Goal: Task Accomplishment & Management: Manage account settings

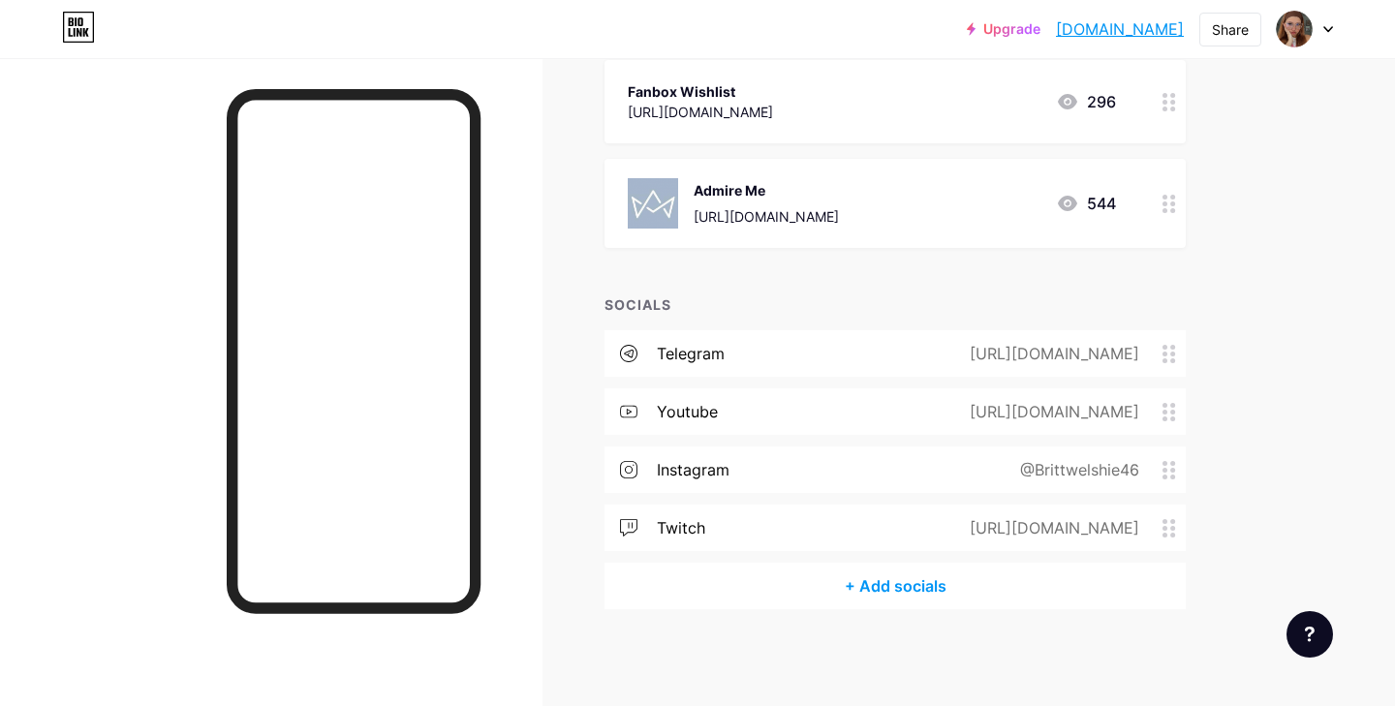
scroll to position [1261, 0]
click at [884, 591] on div "+ Add socials" at bounding box center [894, 587] width 581 height 46
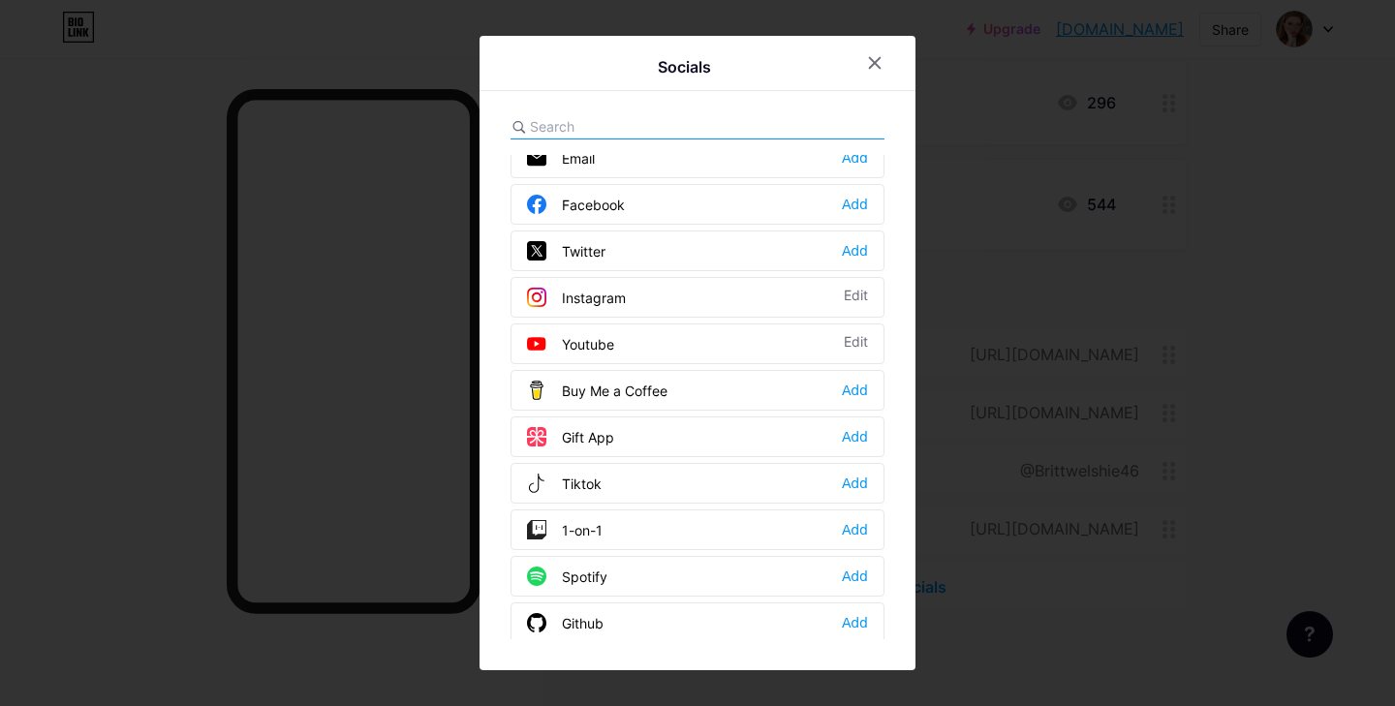
scroll to position [15, 0]
click at [847, 251] on div "Add" at bounding box center [855, 253] width 26 height 19
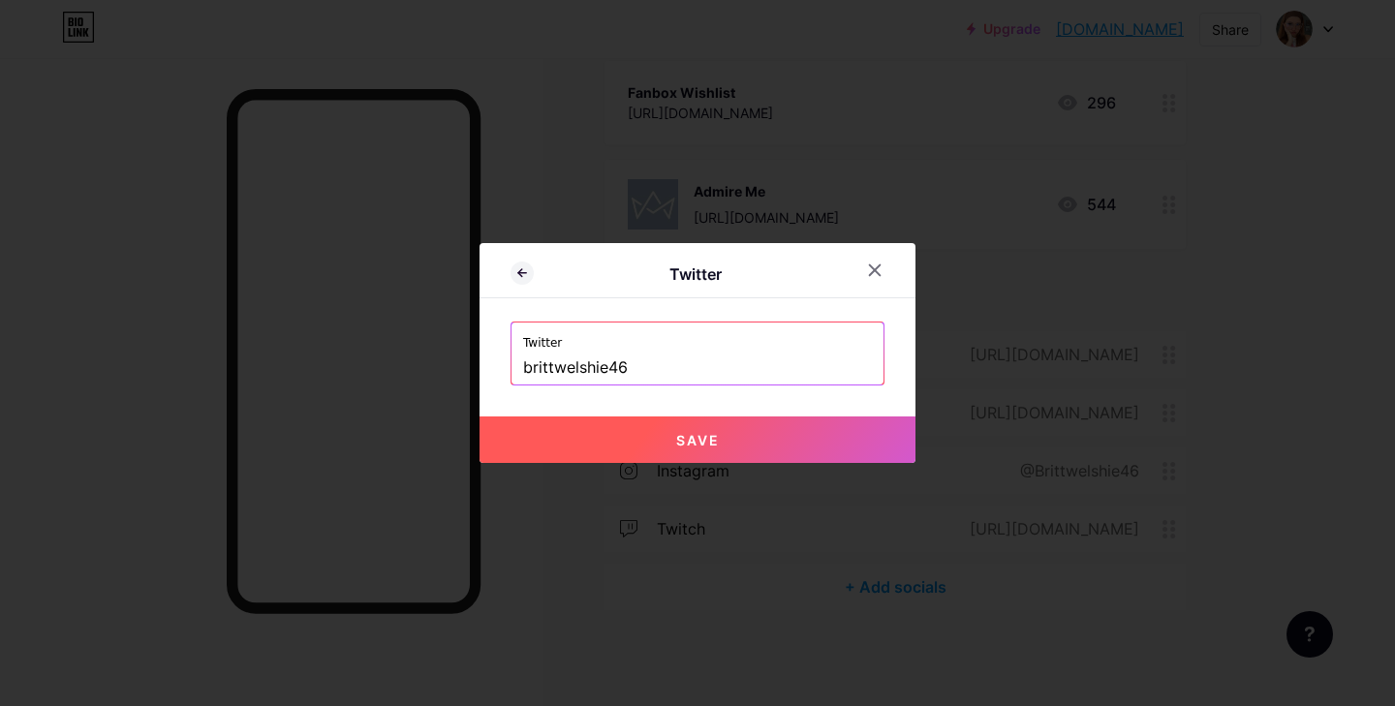
click at [726, 428] on button "Save" at bounding box center [698, 440] width 436 height 46
type input "[URL][DOMAIN_NAME]"
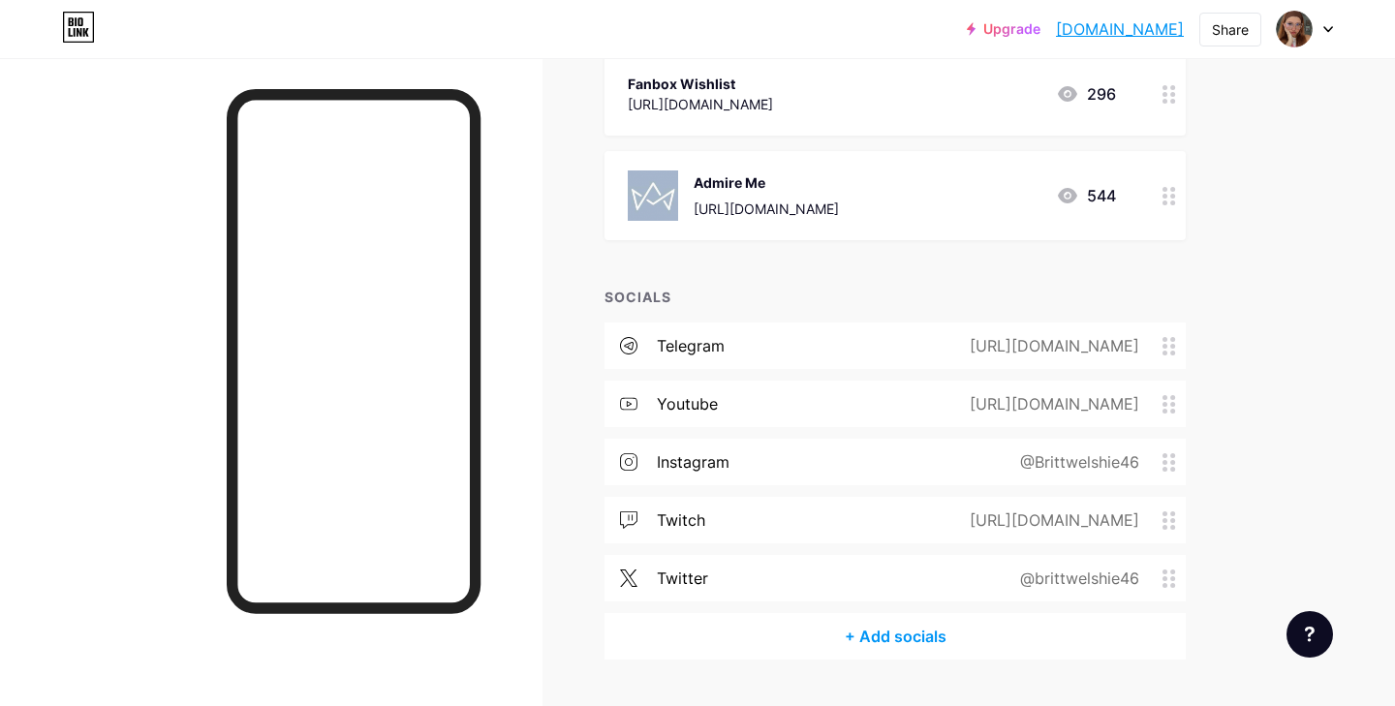
scroll to position [1274, 0]
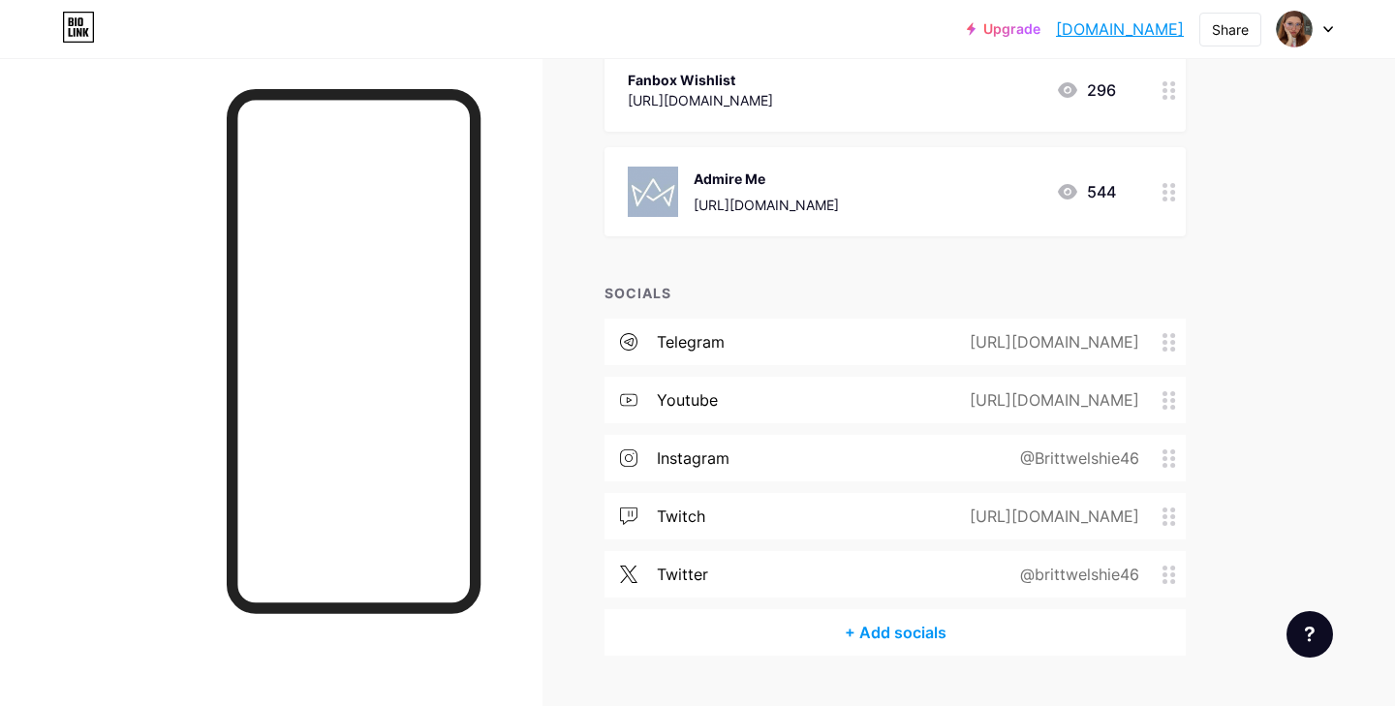
click at [1171, 404] on icon at bounding box center [1169, 400] width 14 height 18
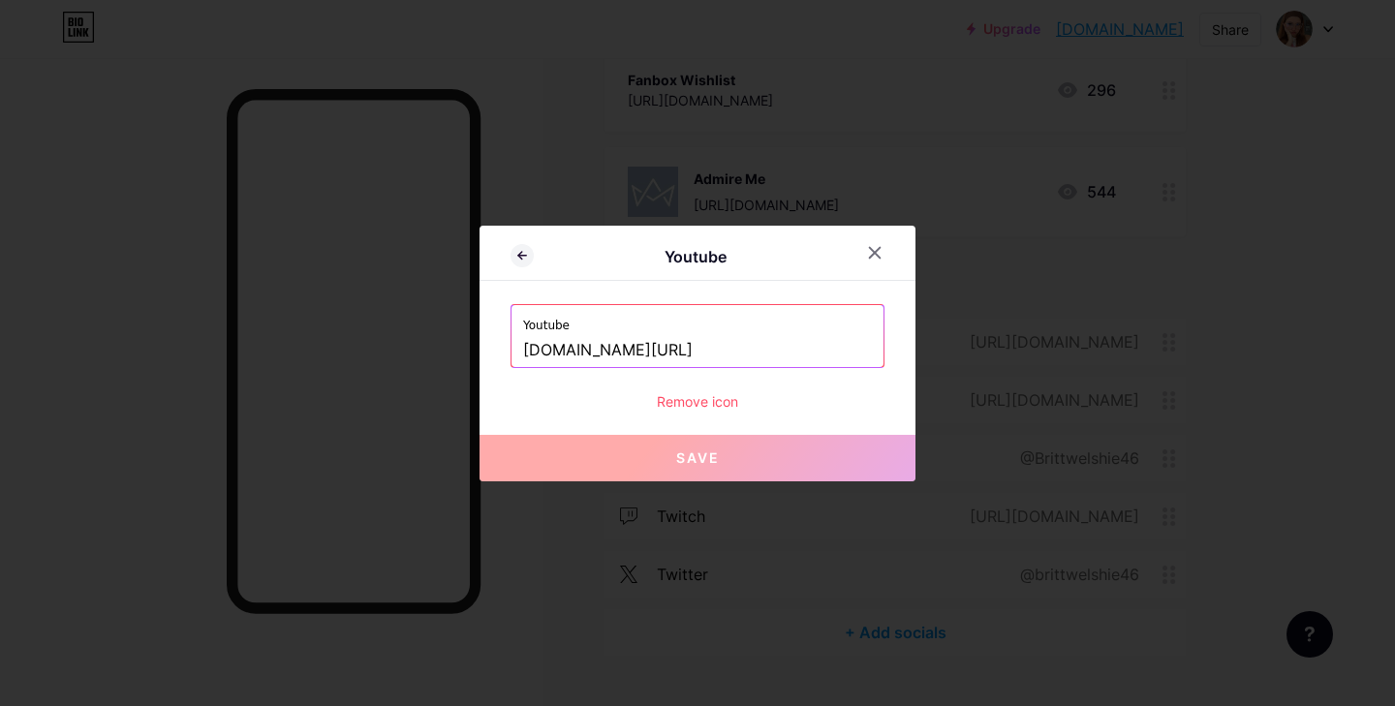
click at [703, 403] on div "Remove icon" at bounding box center [698, 401] width 374 height 20
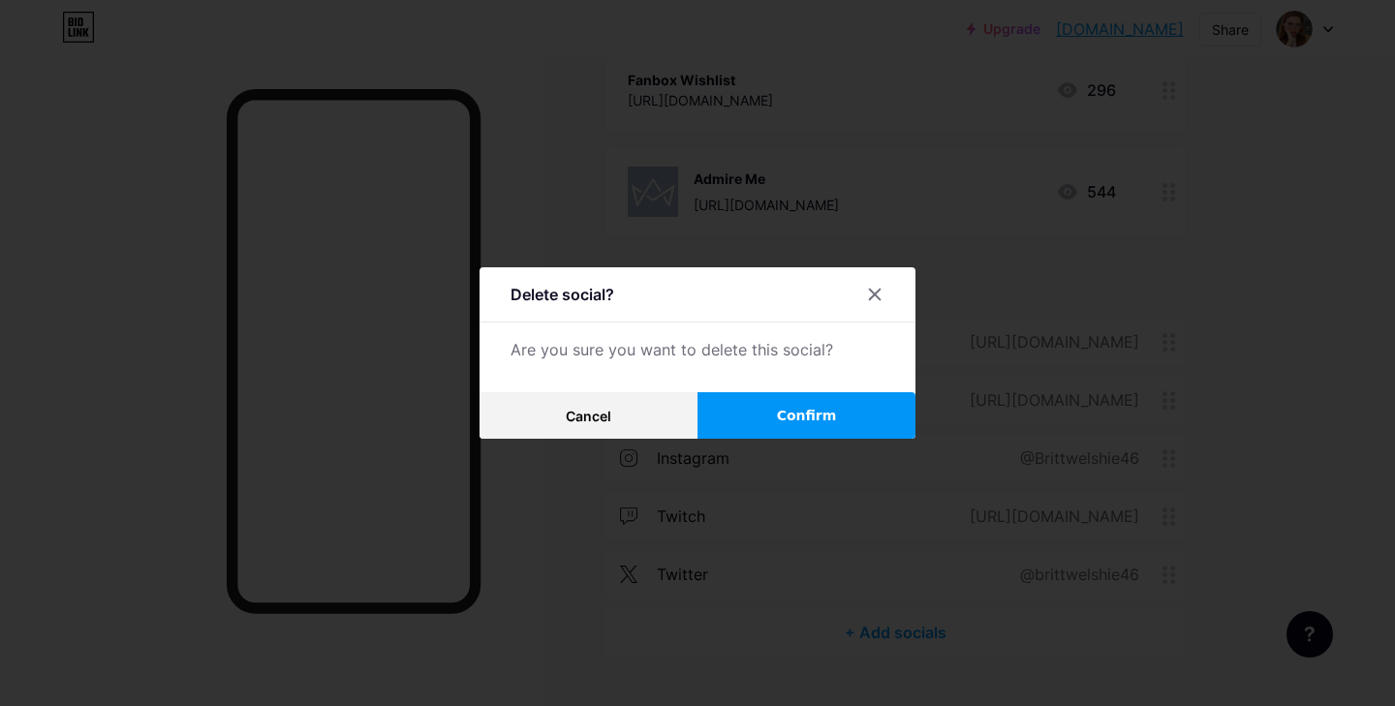
click at [816, 423] on span "Confirm" at bounding box center [807, 416] width 60 height 20
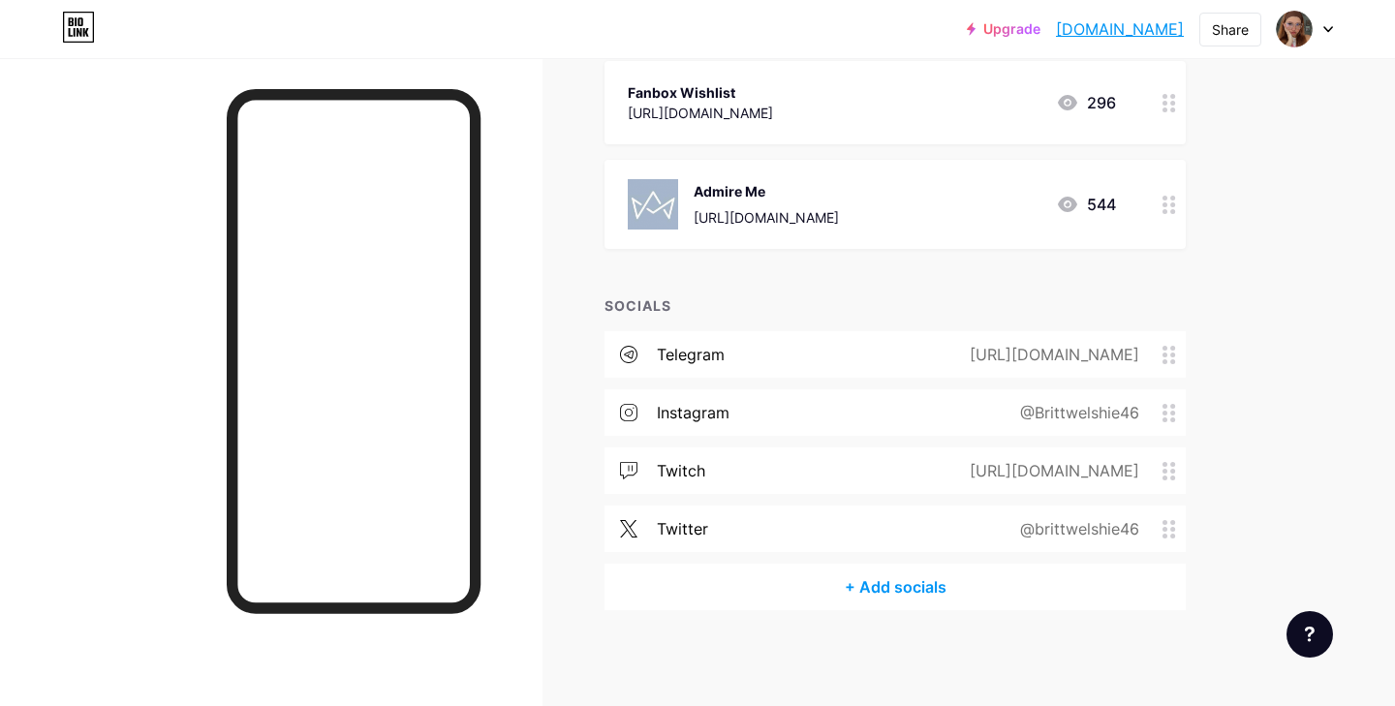
click at [931, 586] on div "+ Add socials" at bounding box center [894, 587] width 581 height 46
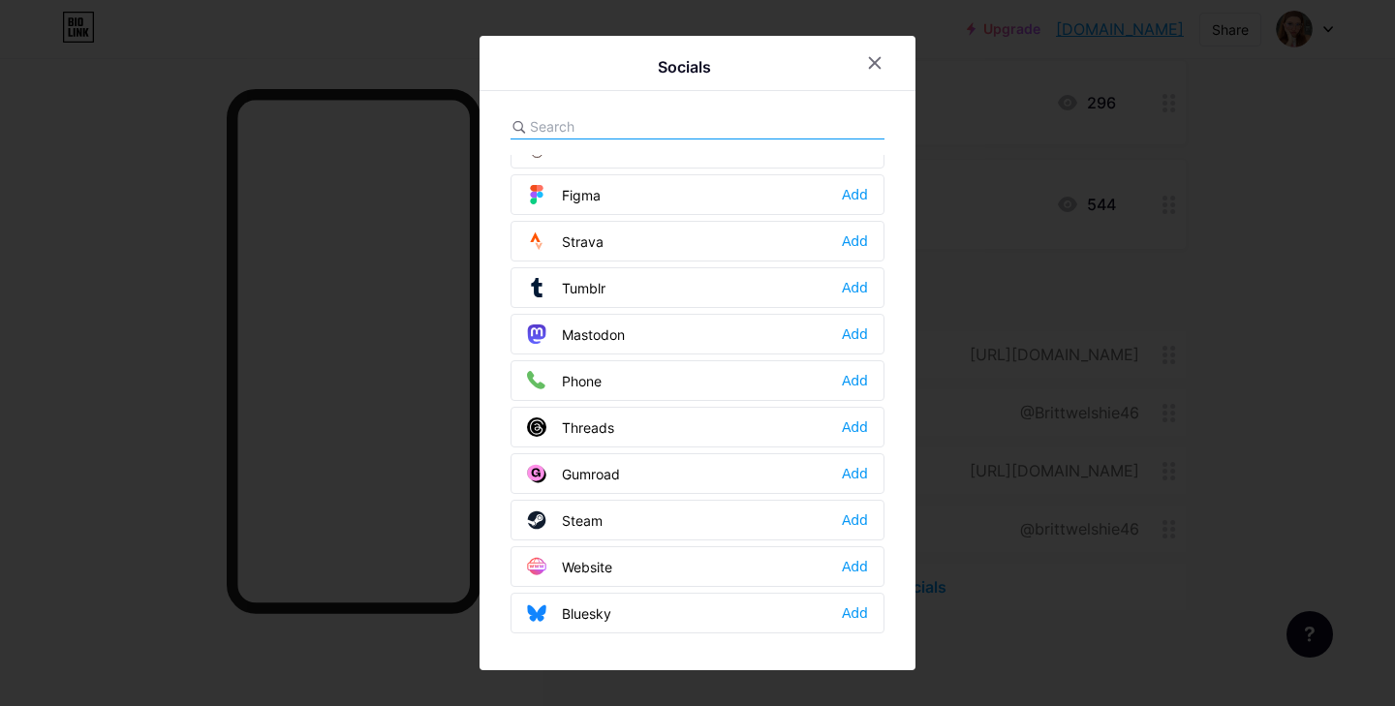
scroll to position [1748, 0]
click at [881, 61] on icon at bounding box center [874, 62] width 15 height 15
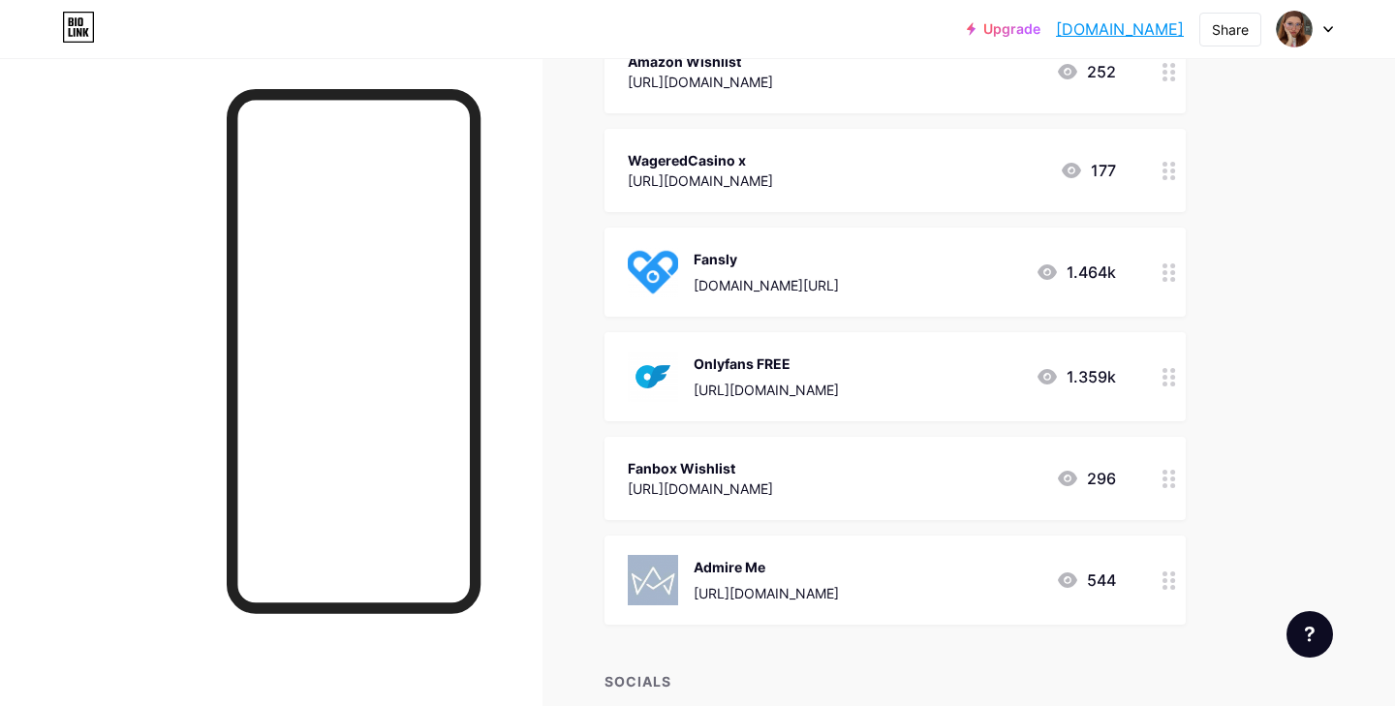
scroll to position [879, 0]
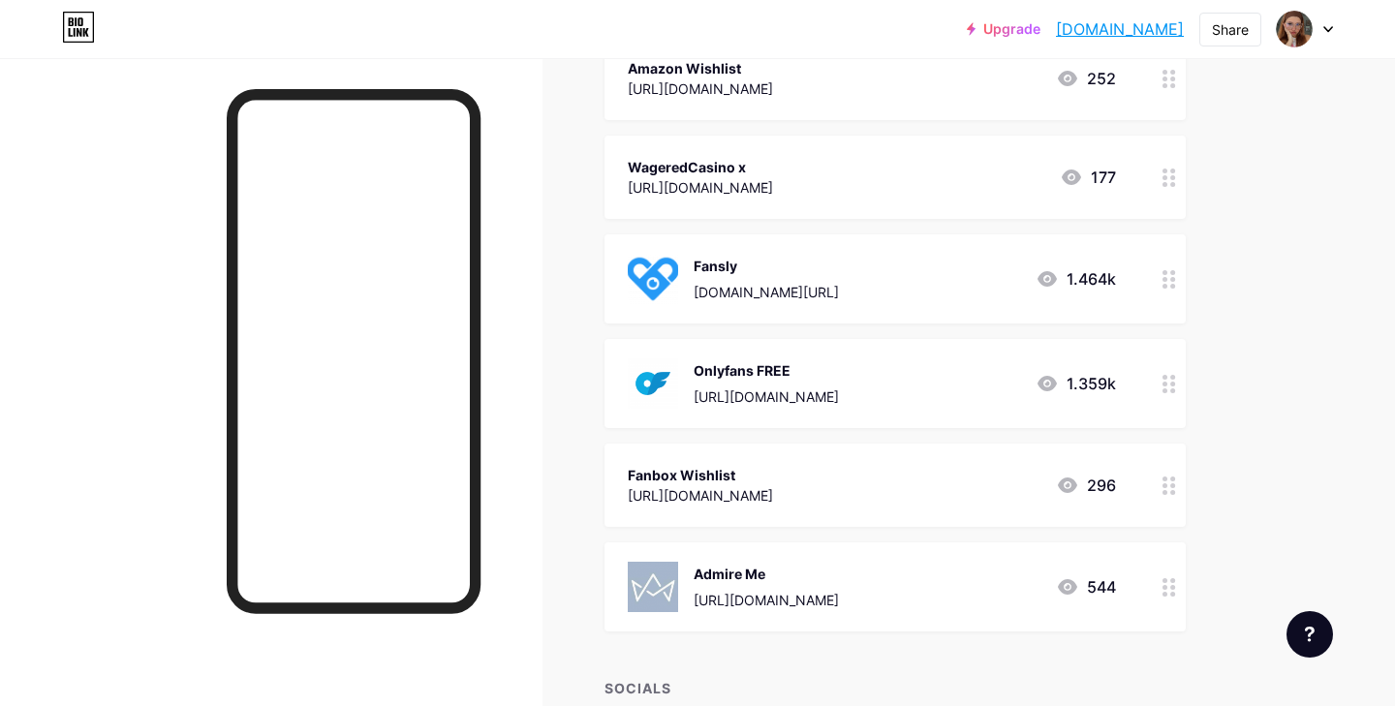
click at [1173, 490] on circle at bounding box center [1172, 492] width 5 height 5
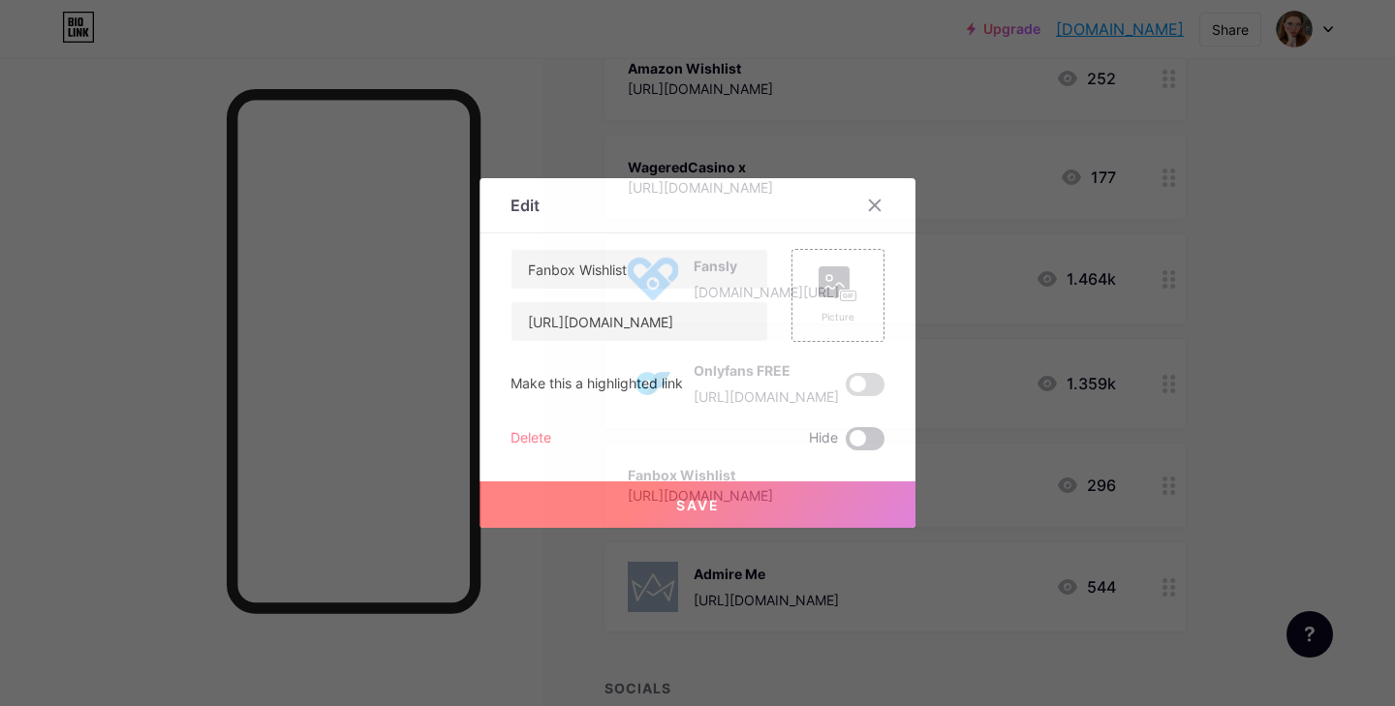
click at [859, 442] on span at bounding box center [865, 438] width 39 height 23
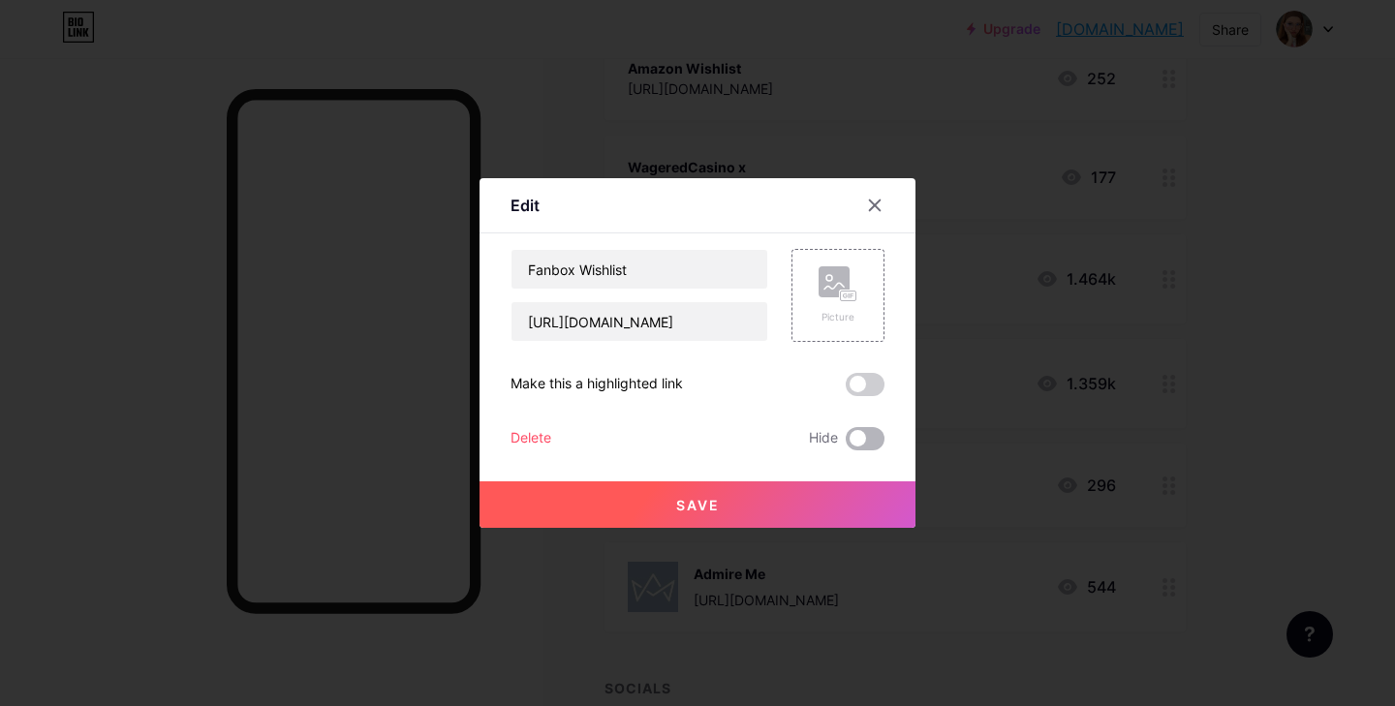
click at [846, 444] on input "checkbox" at bounding box center [846, 444] width 0 height 0
click at [703, 516] on button "Save" at bounding box center [698, 504] width 436 height 46
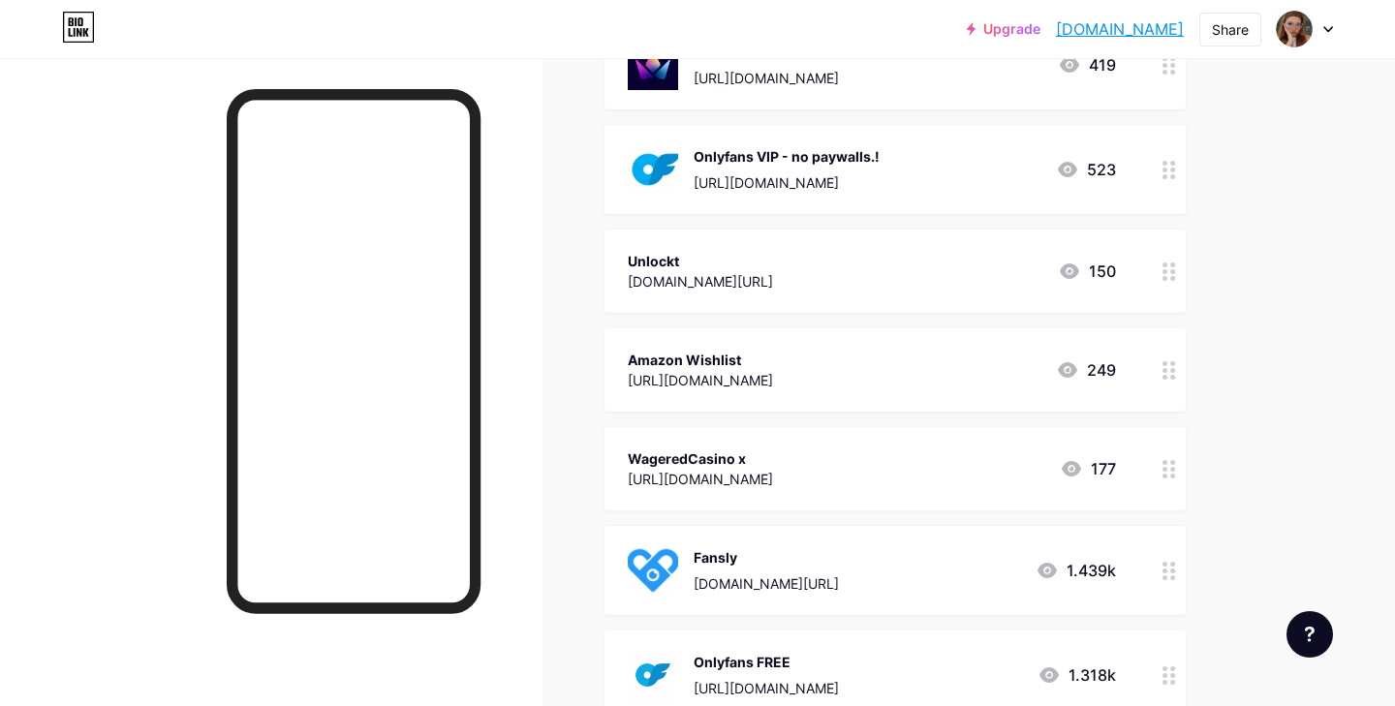
scroll to position [602, 0]
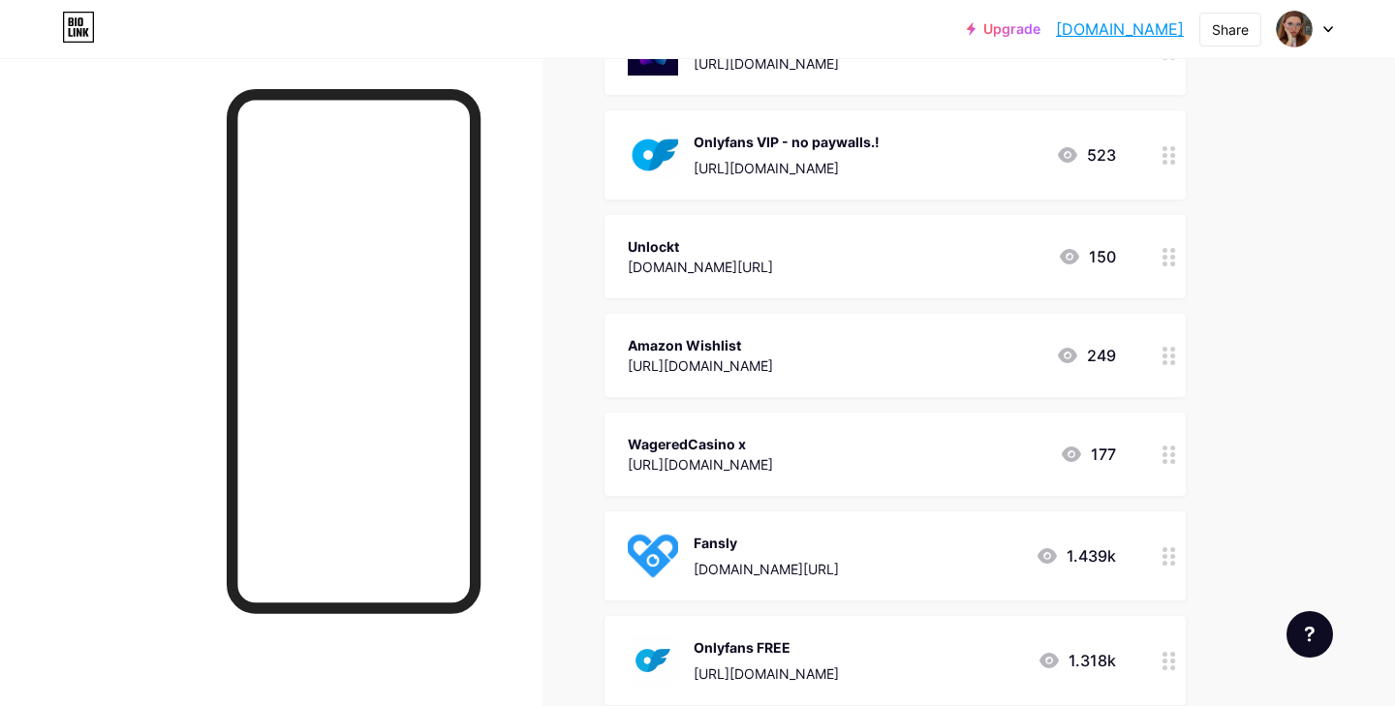
drag, startPoint x: 1171, startPoint y: 253, endPoint x: 1174, endPoint y: 350, distance: 96.9
click at [1174, 350] on span "GroupFunSwing [URL][DOMAIN_NAME][PERSON_NAME] 1.067k Onlyfans [URL][DOMAIN_NAME…" at bounding box center [894, 306] width 581 height 1205
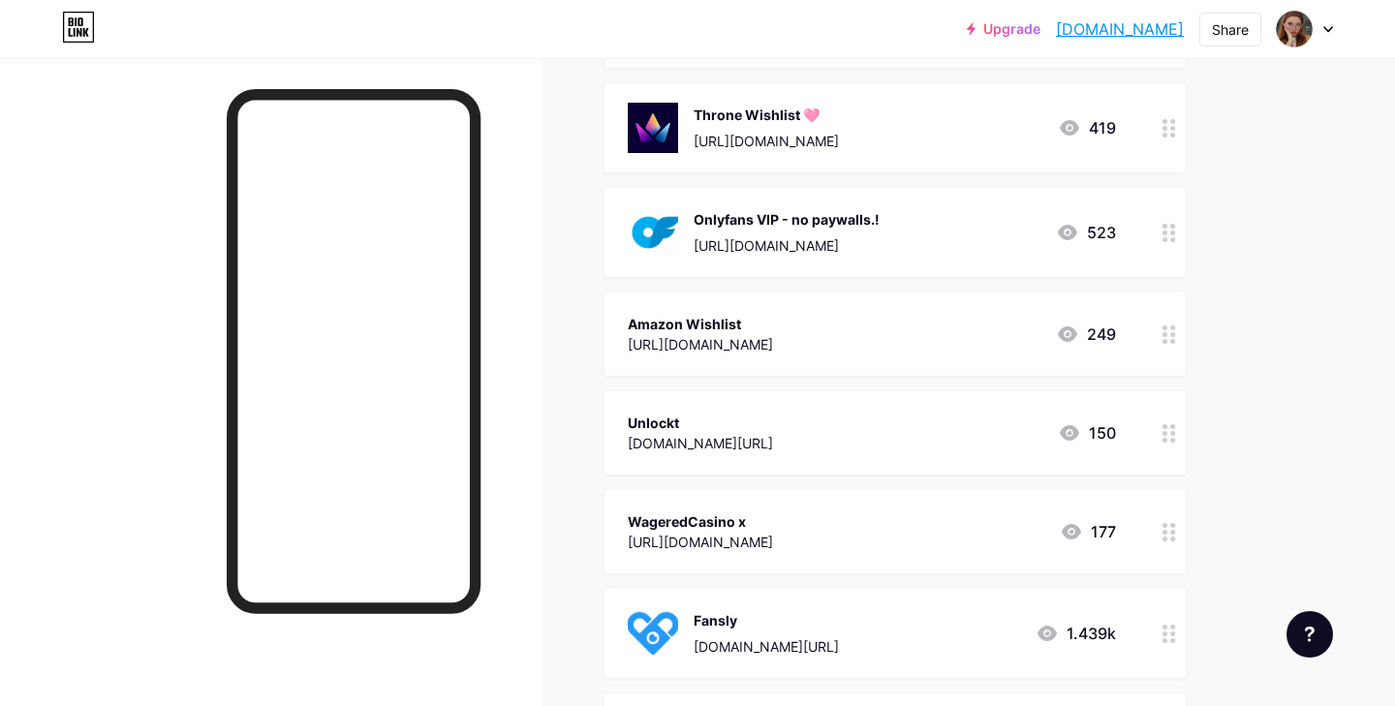
scroll to position [525, 0]
click at [1173, 637] on icon at bounding box center [1169, 633] width 14 height 18
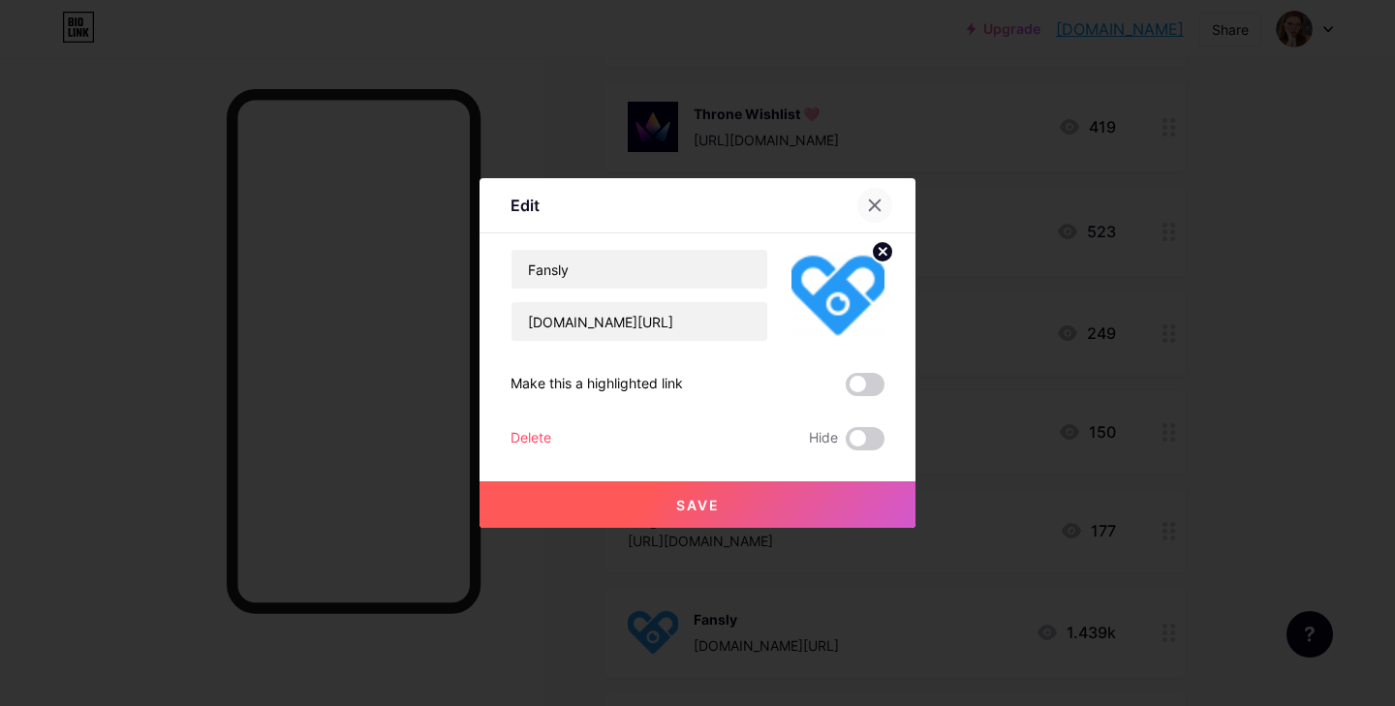
click at [883, 197] on div at bounding box center [874, 205] width 35 height 35
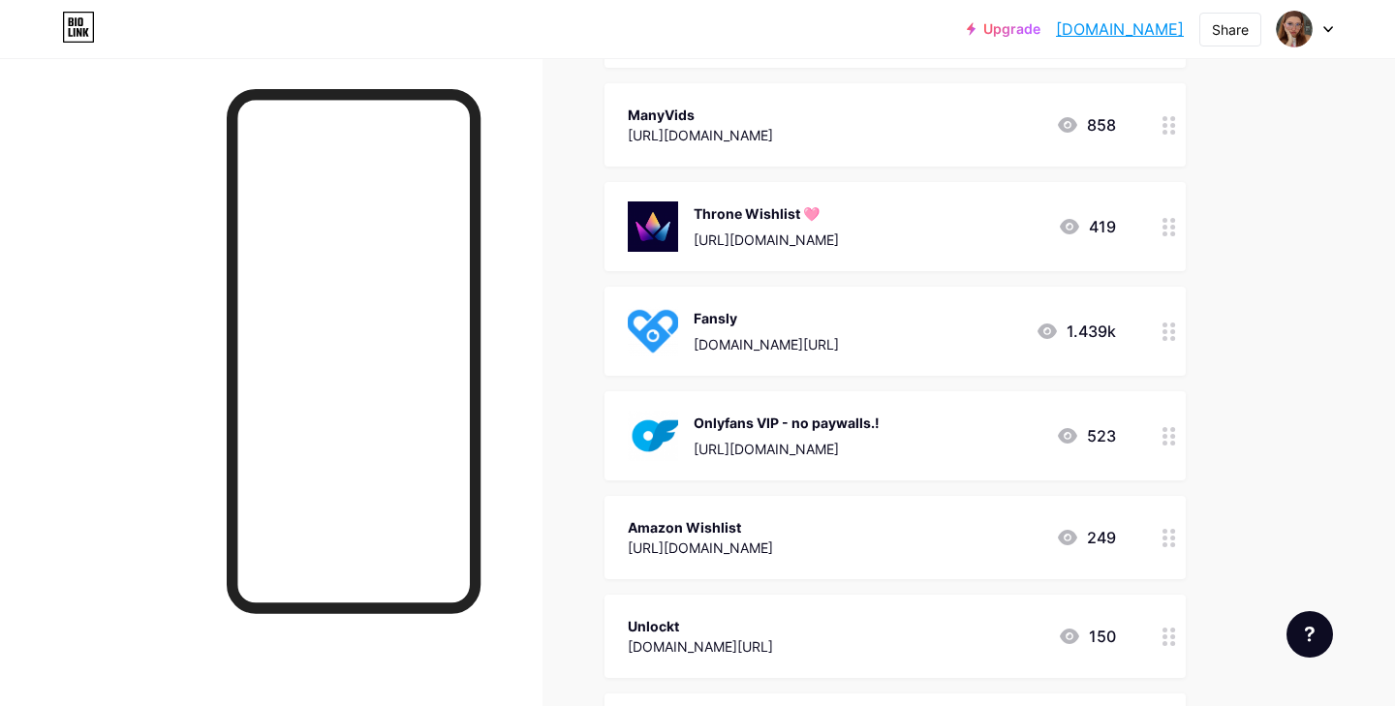
scroll to position [357, 0]
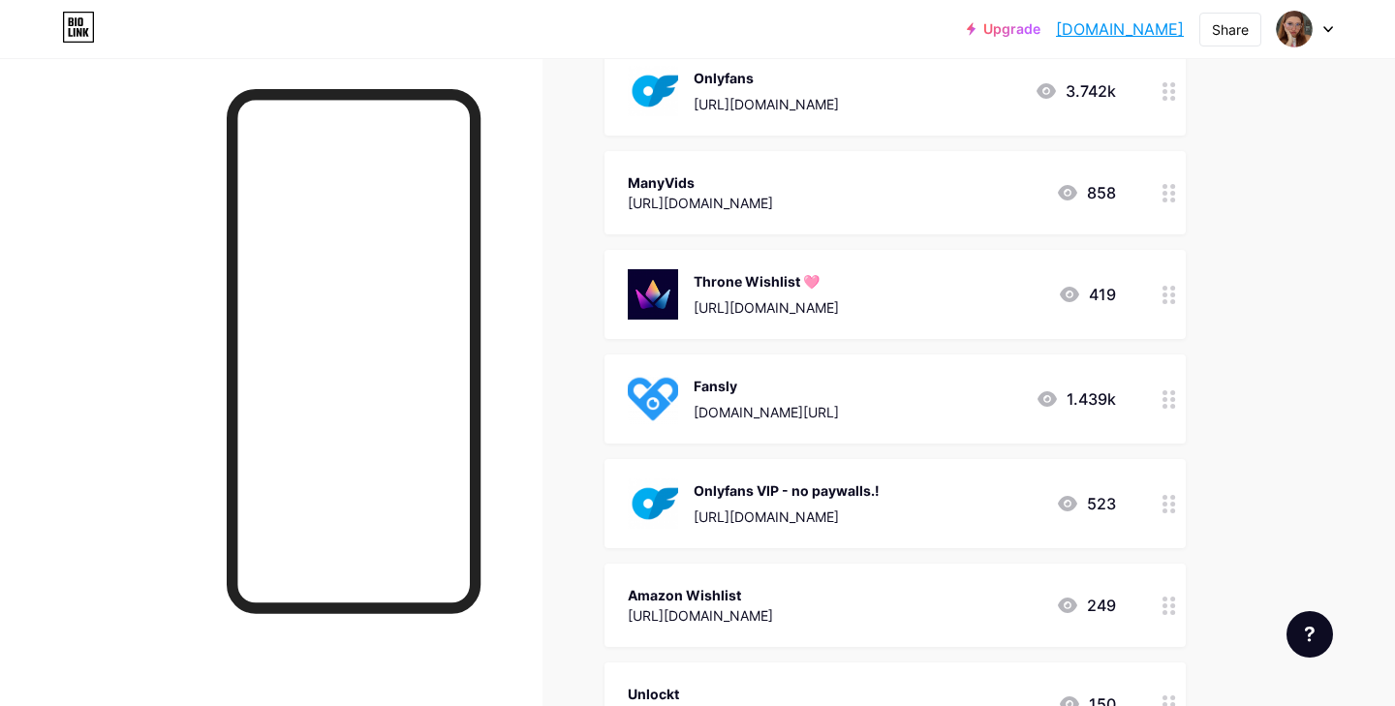
click at [1178, 515] on div at bounding box center [1169, 503] width 33 height 89
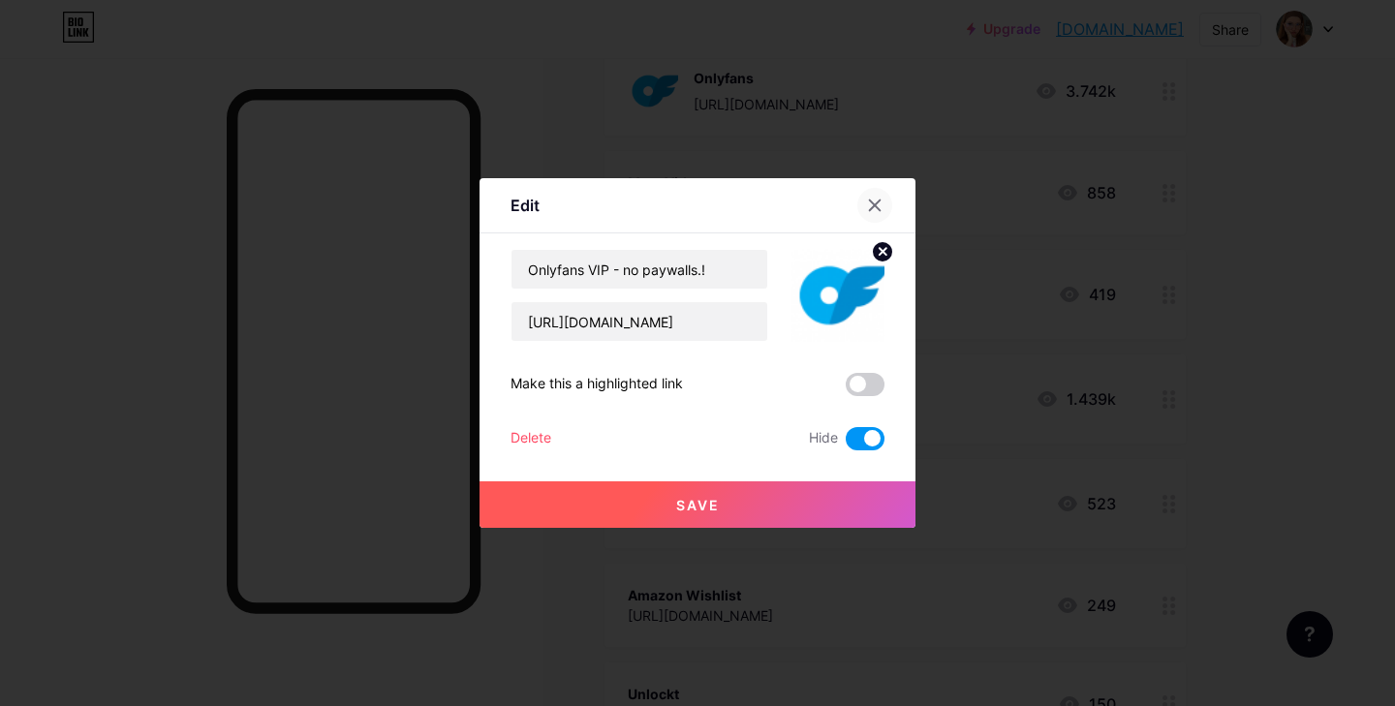
click at [869, 201] on icon at bounding box center [874, 205] width 15 height 15
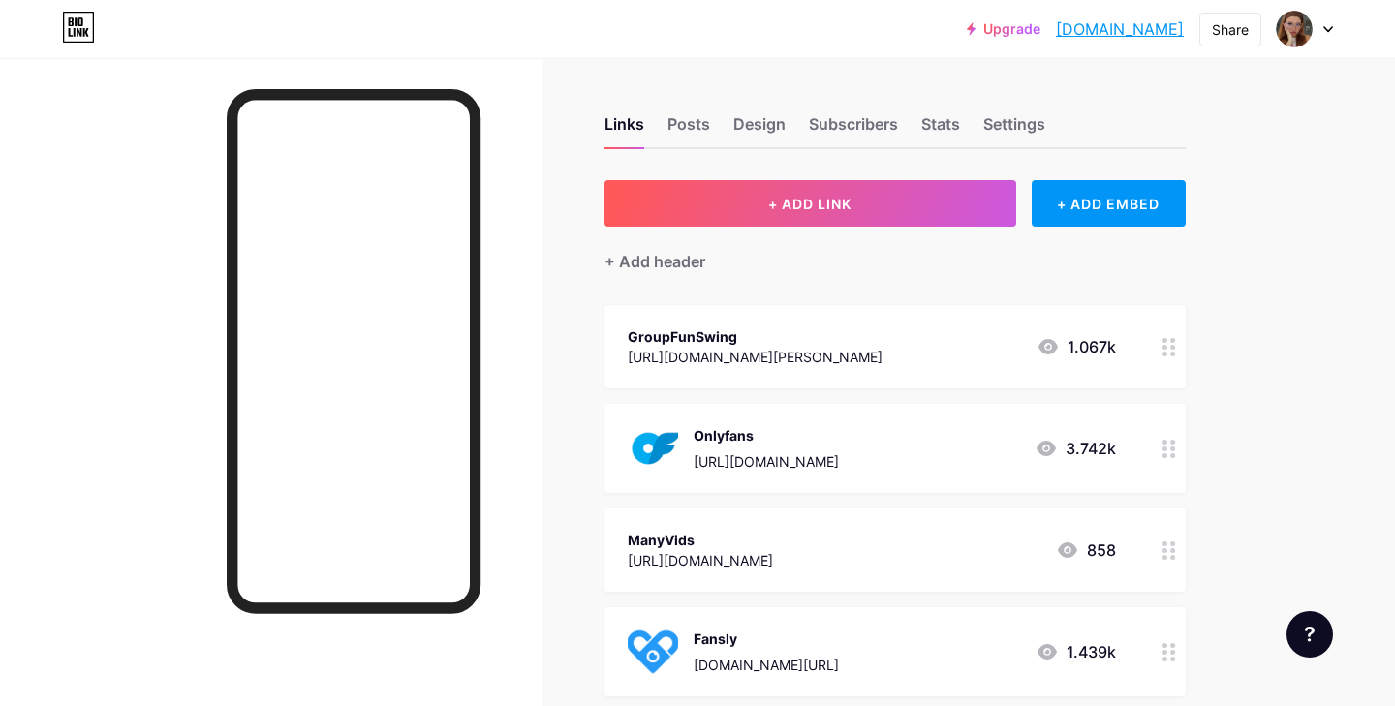
scroll to position [0, 0]
click at [1310, 37] on span at bounding box center [1294, 29] width 31 height 31
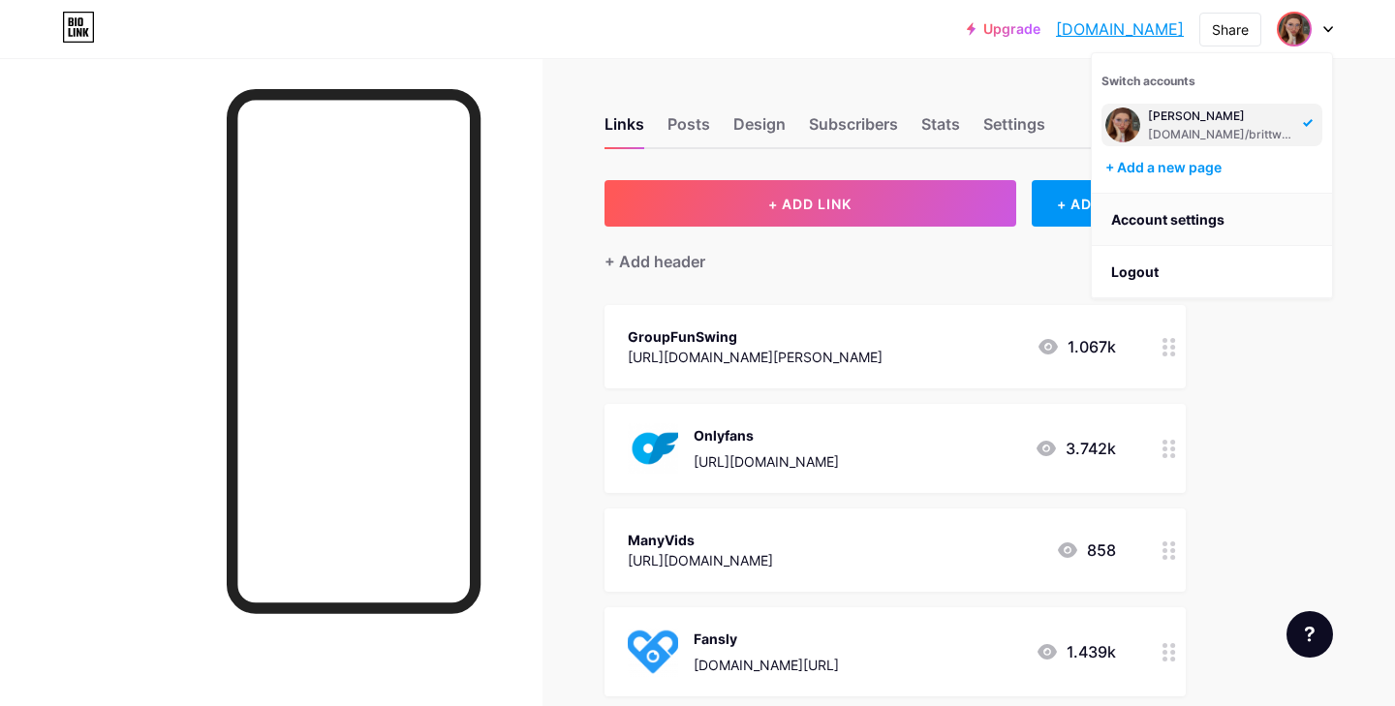
click at [1179, 217] on link "Account settings" at bounding box center [1212, 220] width 240 height 52
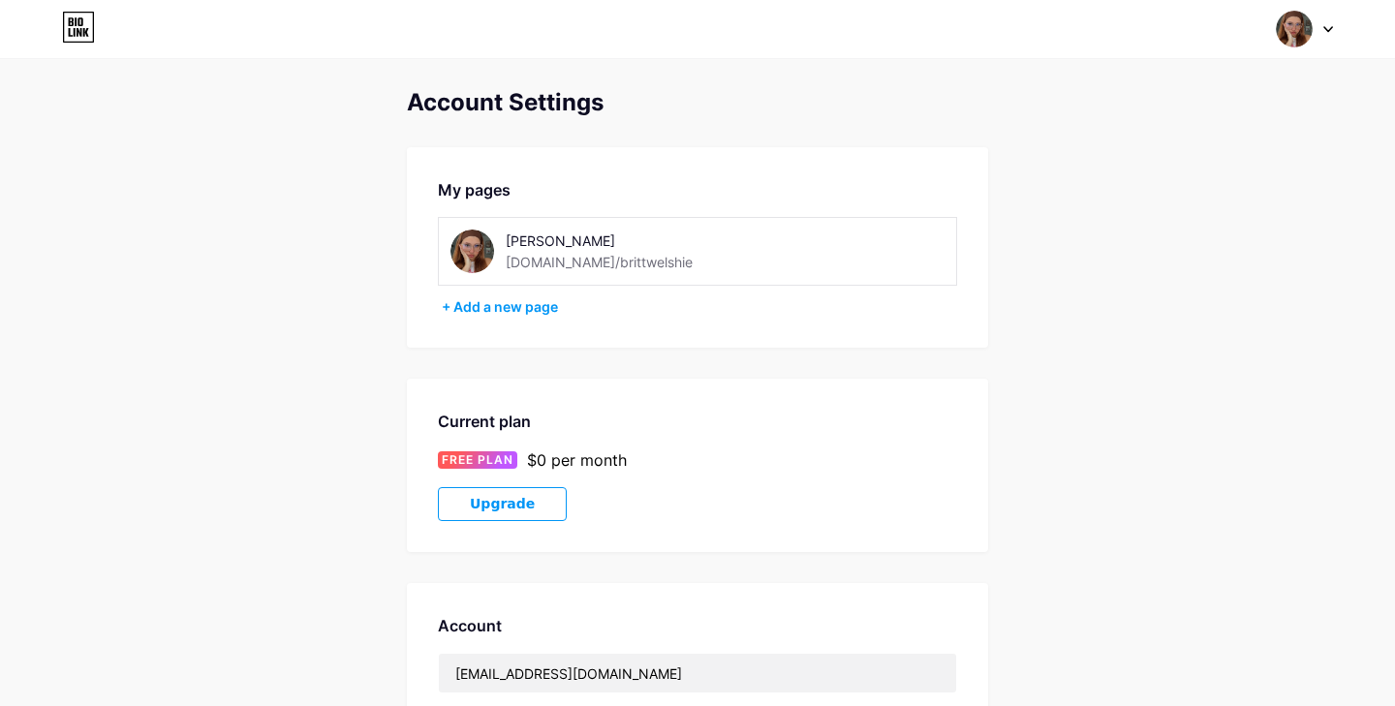
click at [538, 250] on div "[PERSON_NAME]" at bounding box center [643, 241] width 274 height 20
click at [480, 249] on img at bounding box center [472, 252] width 44 height 44
click at [1348, 22] on div "Switch accounts [PERSON_NAME] [DOMAIN_NAME]/brittwelshie + Add a new page Dashb…" at bounding box center [697, 29] width 1395 height 35
click at [1339, 25] on div "Switch accounts [PERSON_NAME] [DOMAIN_NAME]/brittwelshie + Add a new page Dashb…" at bounding box center [697, 29] width 1395 height 35
click at [1315, 26] on div at bounding box center [1305, 29] width 56 height 35
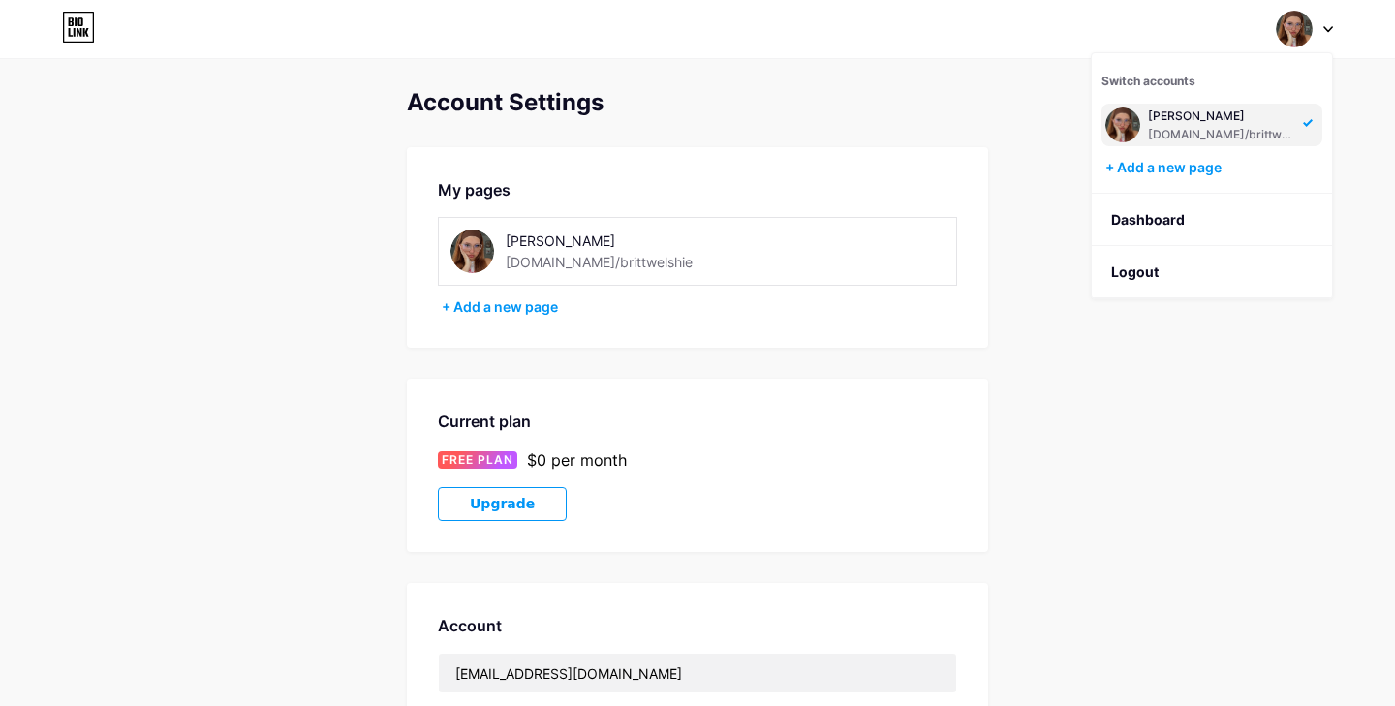
click at [1318, 24] on div at bounding box center [1305, 29] width 56 height 35
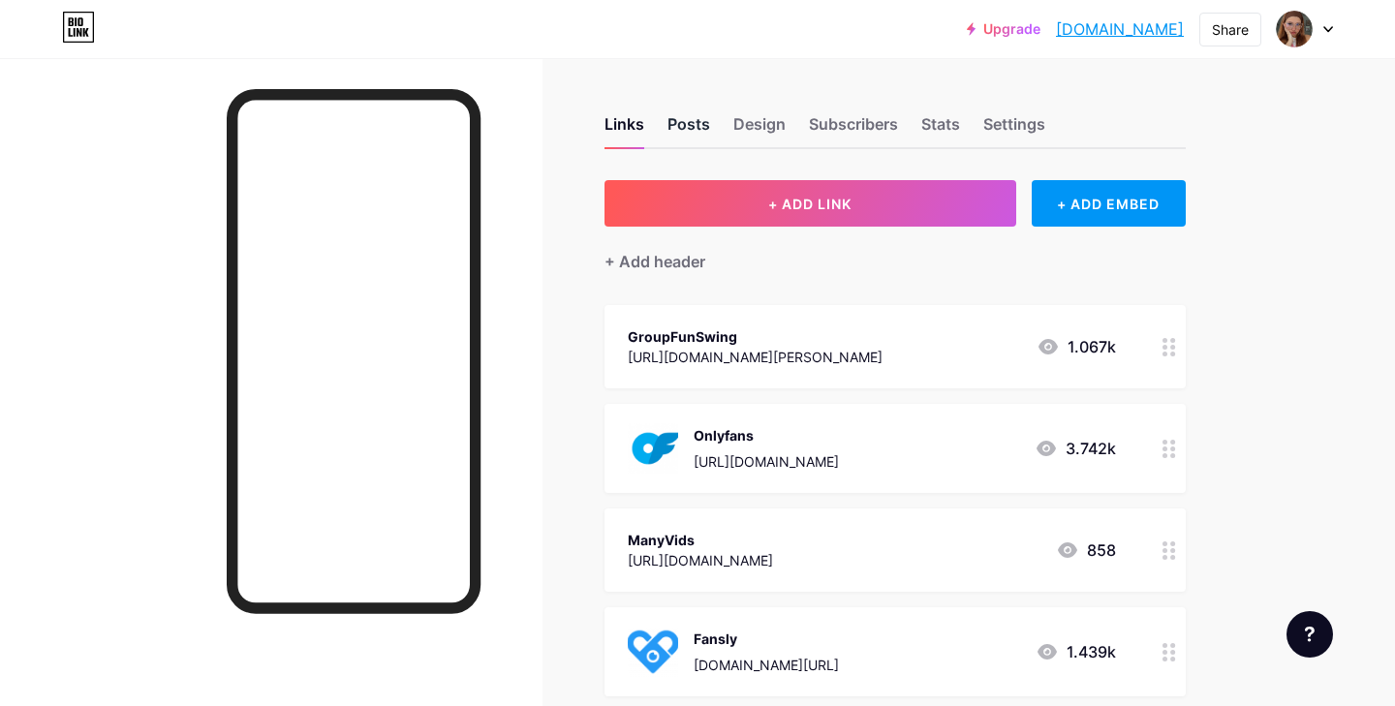
click at [704, 125] on div "Posts" at bounding box center [688, 129] width 43 height 35
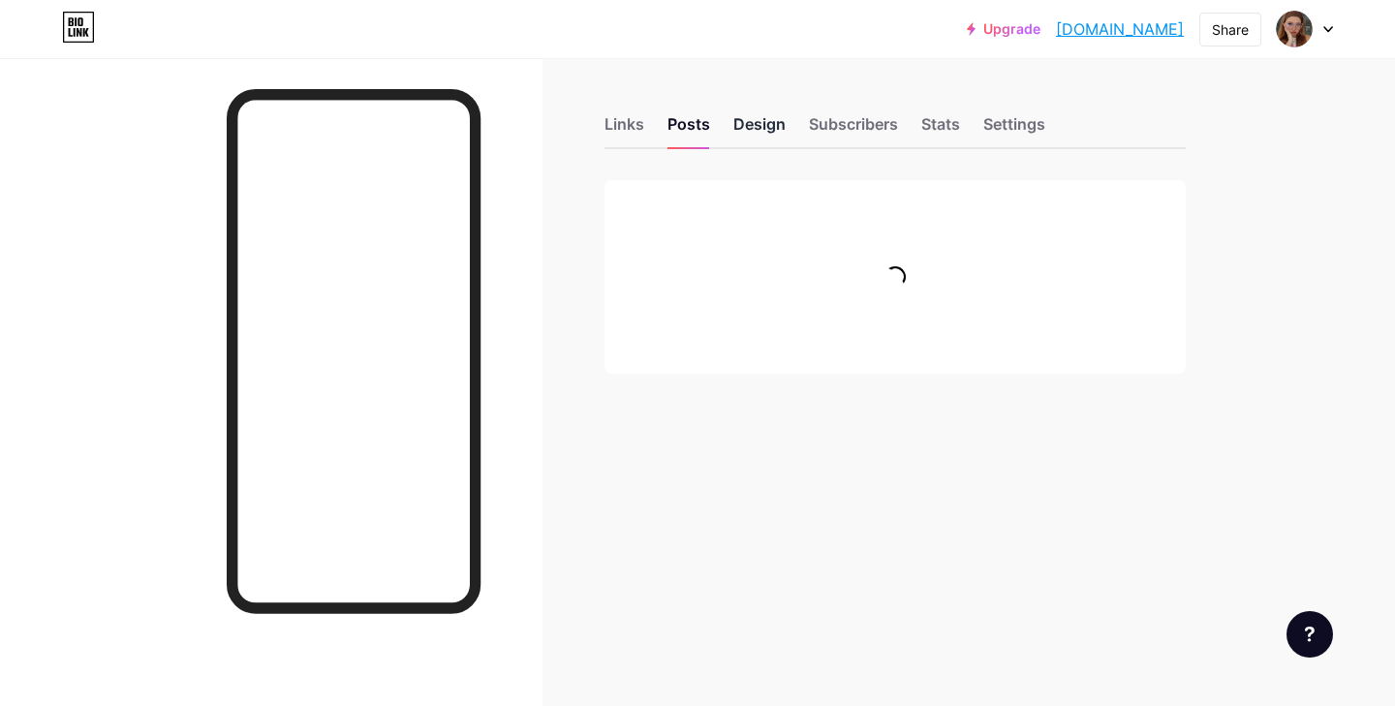
click at [744, 125] on div "Design" at bounding box center [759, 129] width 52 height 35
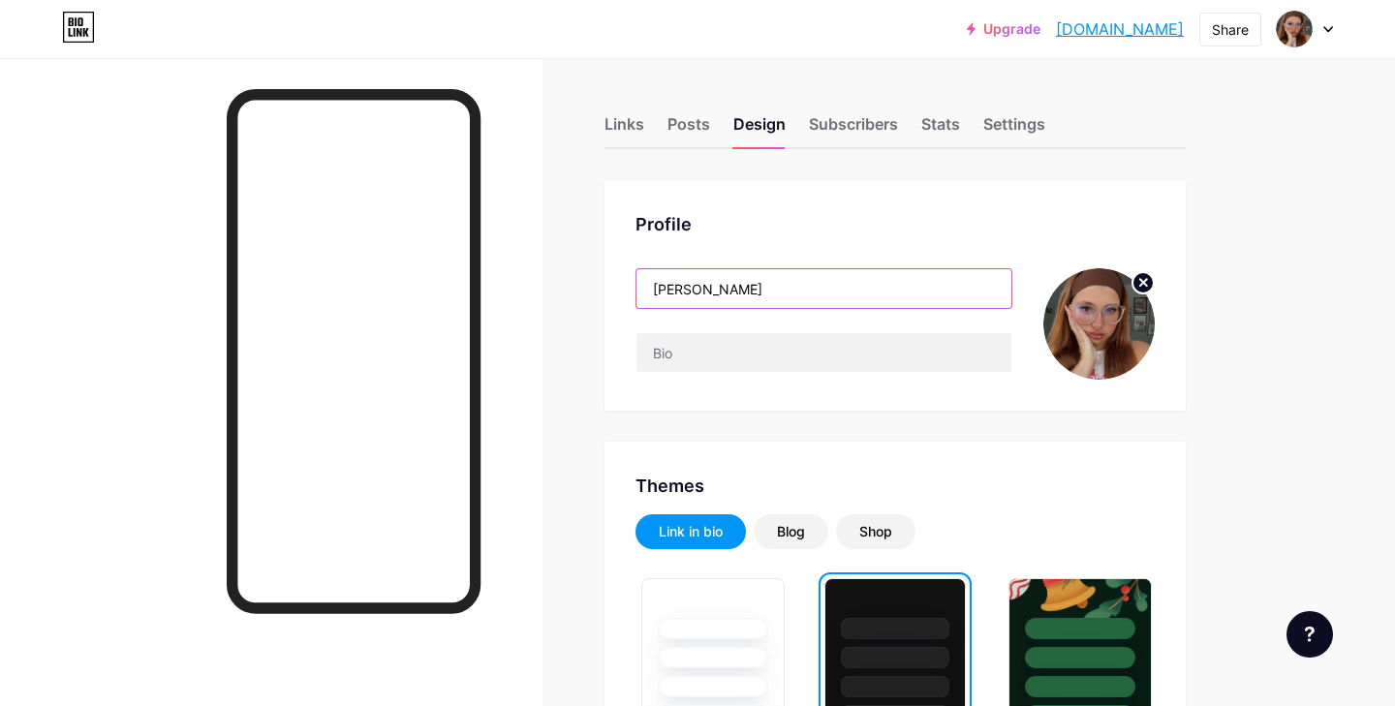
click at [790, 297] on input "[PERSON_NAME]" at bounding box center [823, 288] width 375 height 39
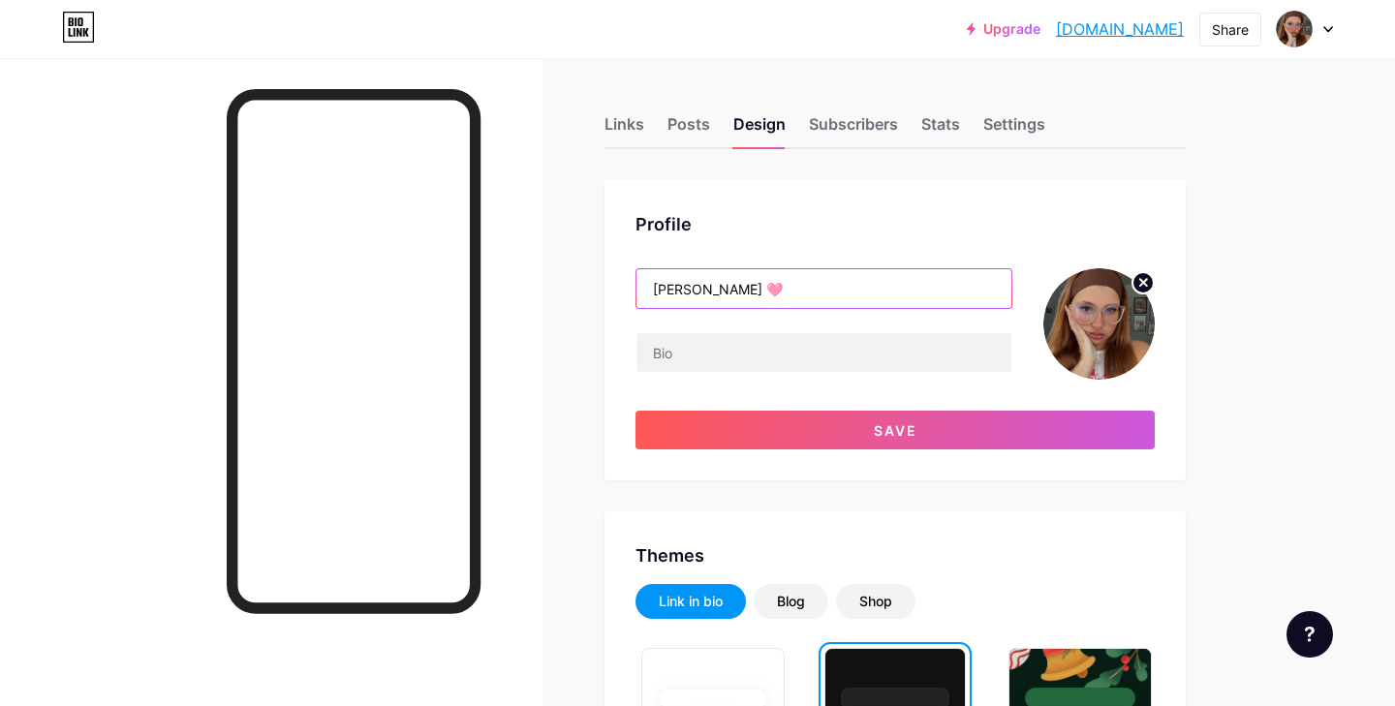
type input "[PERSON_NAME] 🩷"
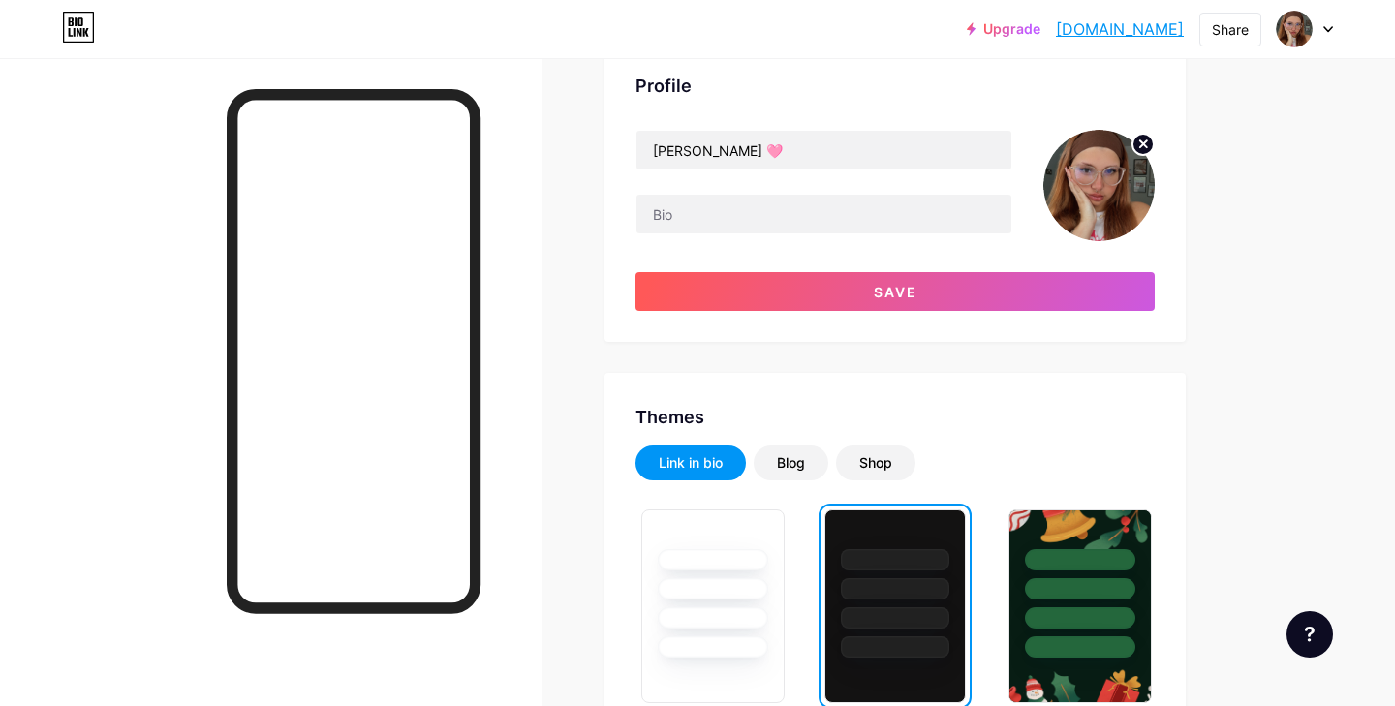
scroll to position [139, 0]
click at [1099, 201] on img at bounding box center [1098, 185] width 111 height 111
click at [1140, 147] on icon at bounding box center [1143, 143] width 7 height 7
click at [1106, 189] on input "file" at bounding box center [1098, 185] width 111 height 111
type input "C:\fakepath\IMG_3716.JPG"
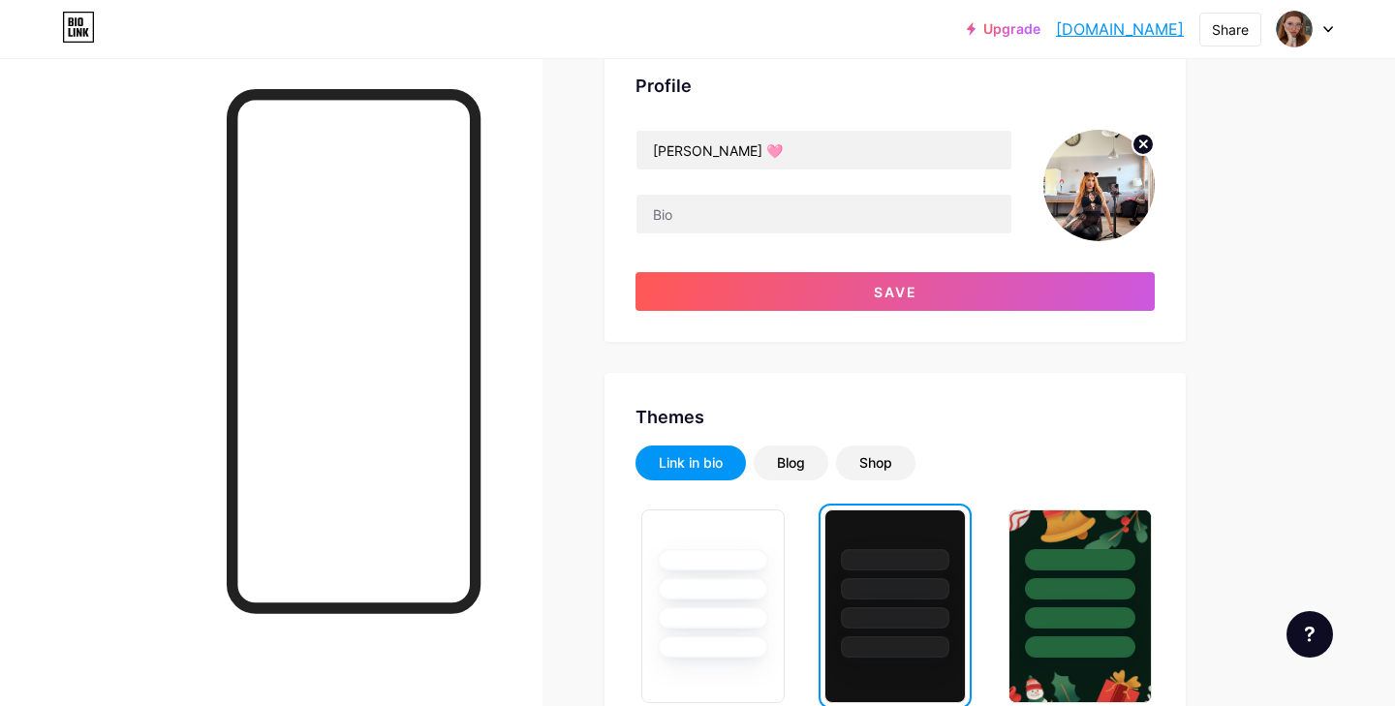
click at [1145, 145] on icon at bounding box center [1143, 143] width 7 height 7
click at [1108, 189] on input "file" at bounding box center [1098, 185] width 111 height 111
click at [1094, 182] on input "file" at bounding box center [1098, 185] width 111 height 111
click at [1097, 193] on input "file" at bounding box center [1098, 185] width 111 height 111
type input "C:\fakepath\IMG_3716.JPG"
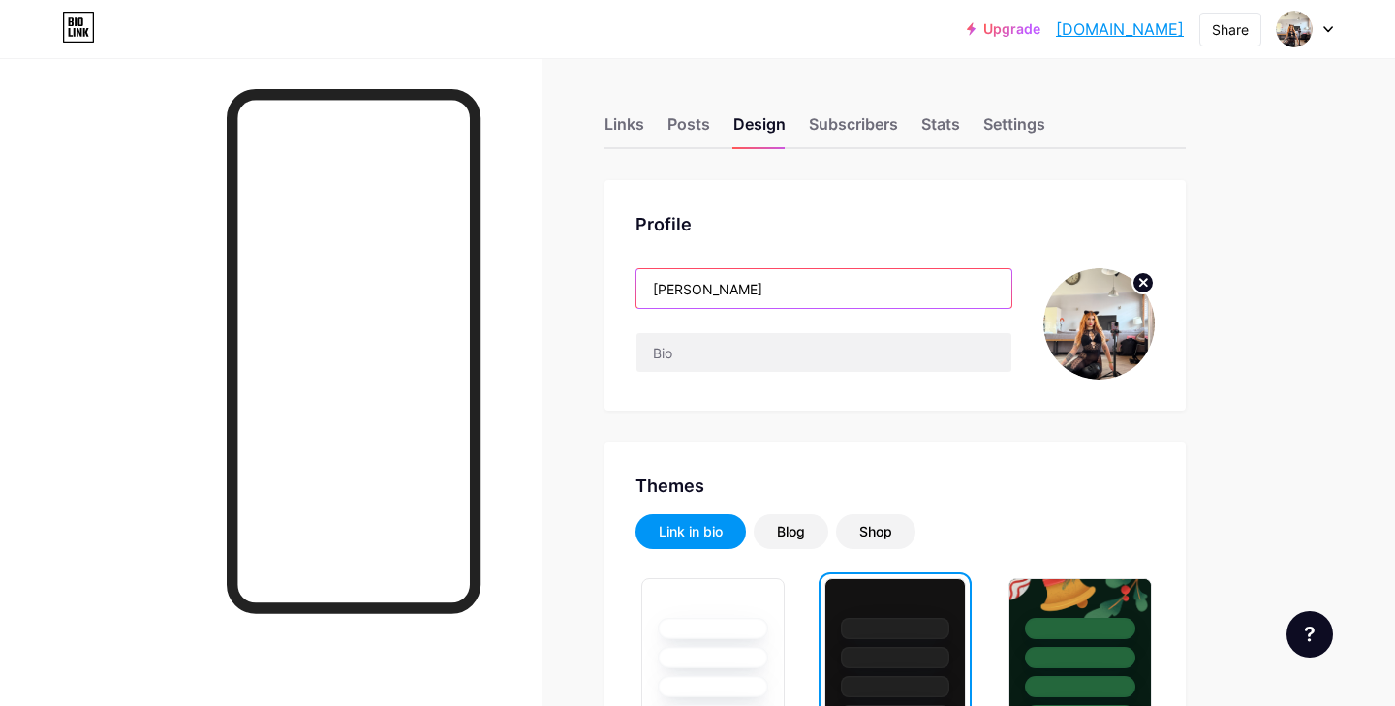
click at [788, 274] on input "[PERSON_NAME]" at bounding box center [823, 288] width 375 height 39
click at [771, 291] on input "[PERSON_NAME]" at bounding box center [823, 288] width 375 height 39
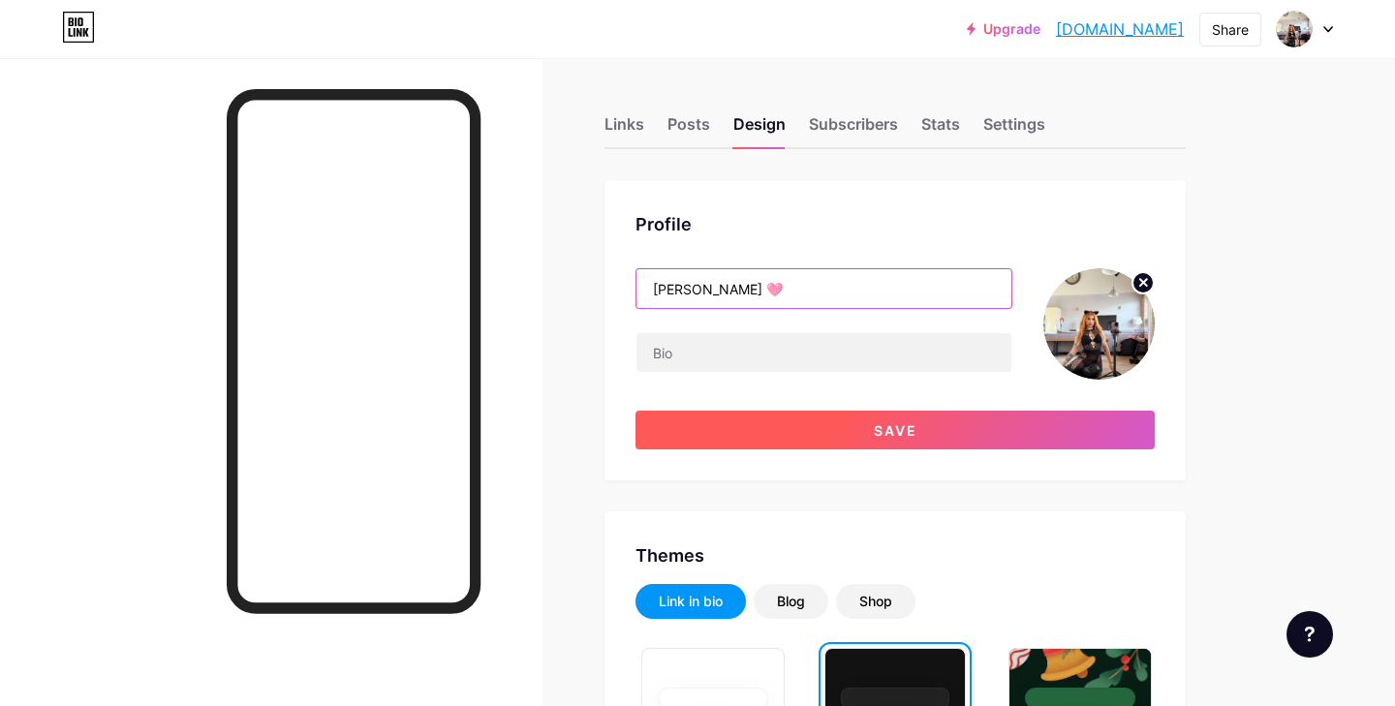
type input "[PERSON_NAME] 🩷"
click at [876, 429] on span "Save" at bounding box center [896, 430] width 44 height 16
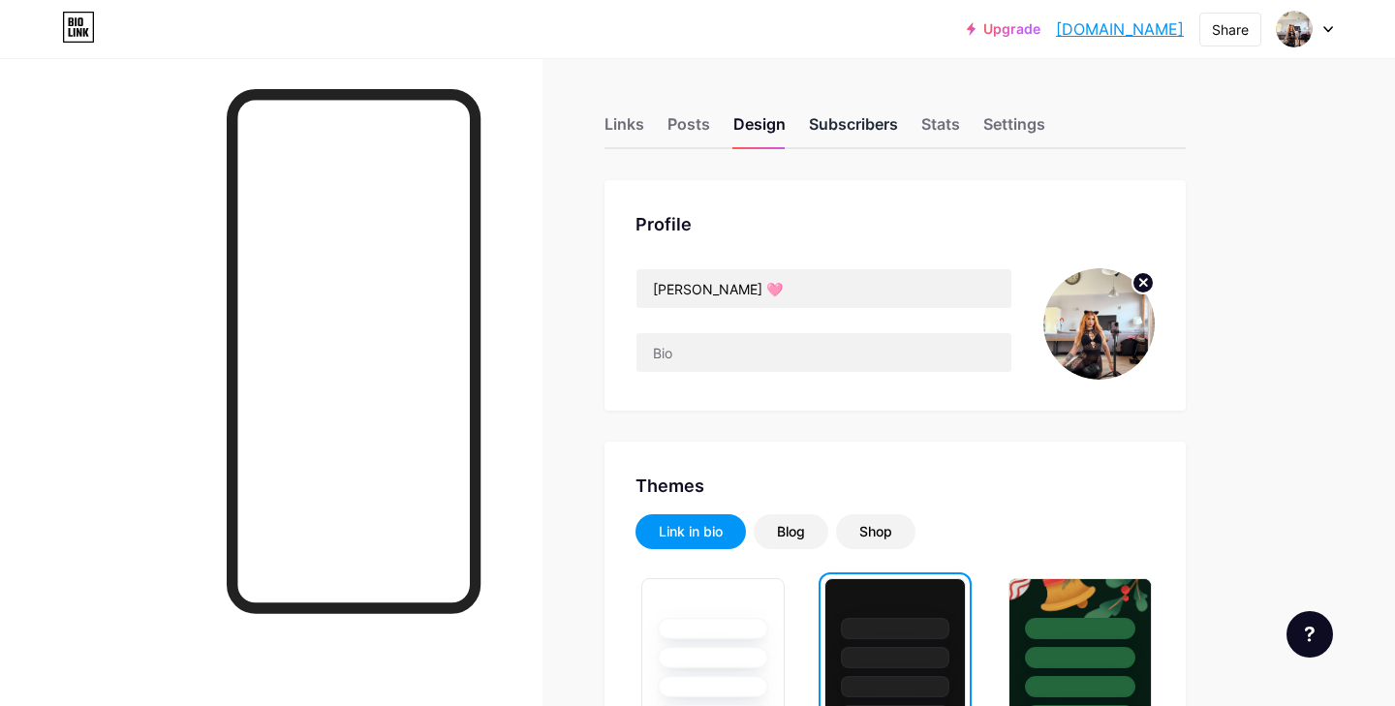
click at [862, 136] on div "Subscribers" at bounding box center [853, 129] width 89 height 35
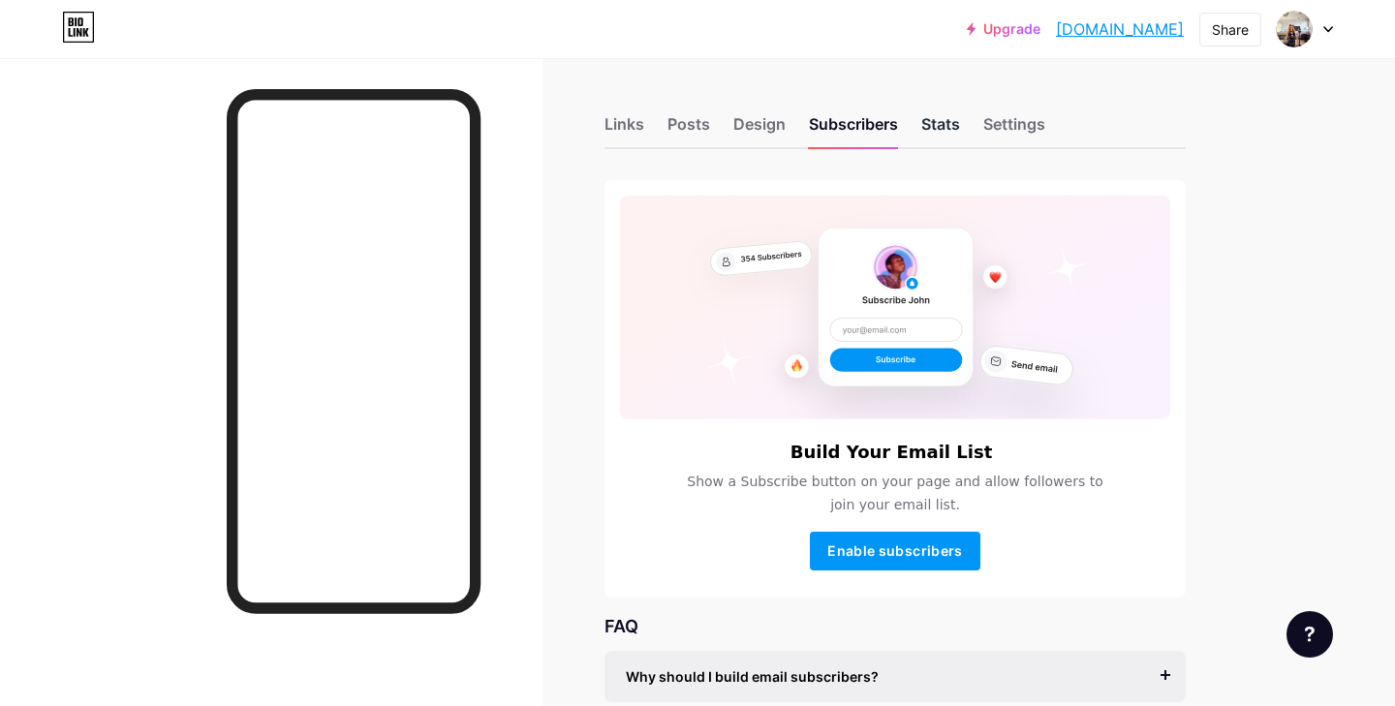
click at [945, 135] on div "Stats" at bounding box center [940, 129] width 39 height 35
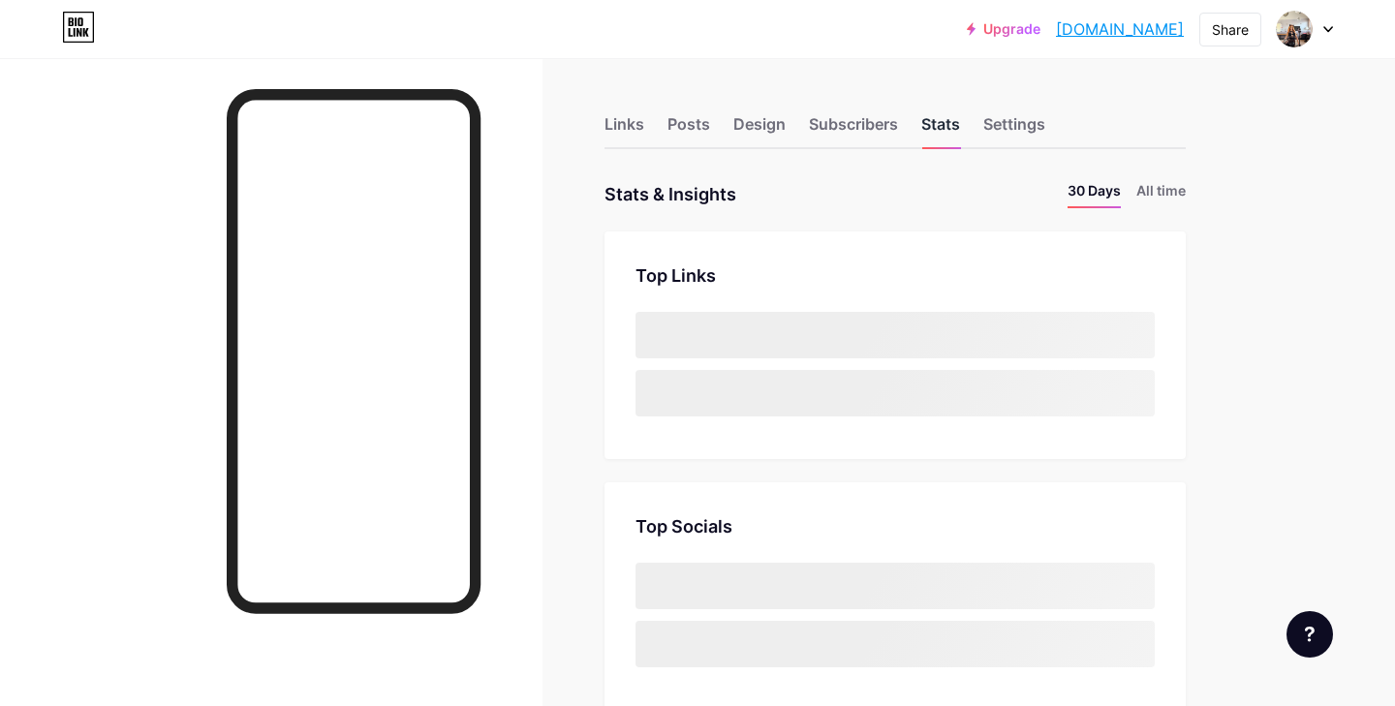
scroll to position [706, 1395]
